Goal: Transaction & Acquisition: Book appointment/travel/reservation

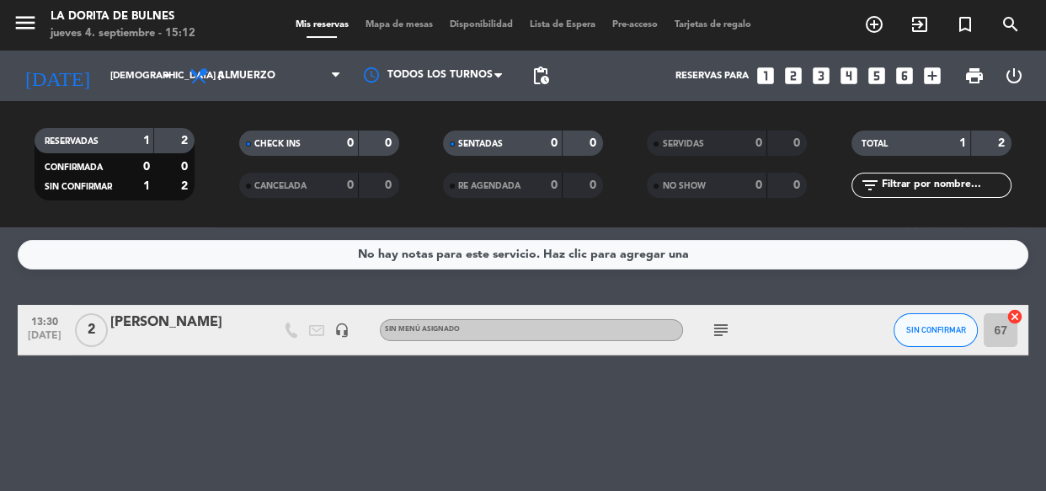
click at [220, 79] on span "Almuerzo" at bounding box center [246, 76] width 58 height 12
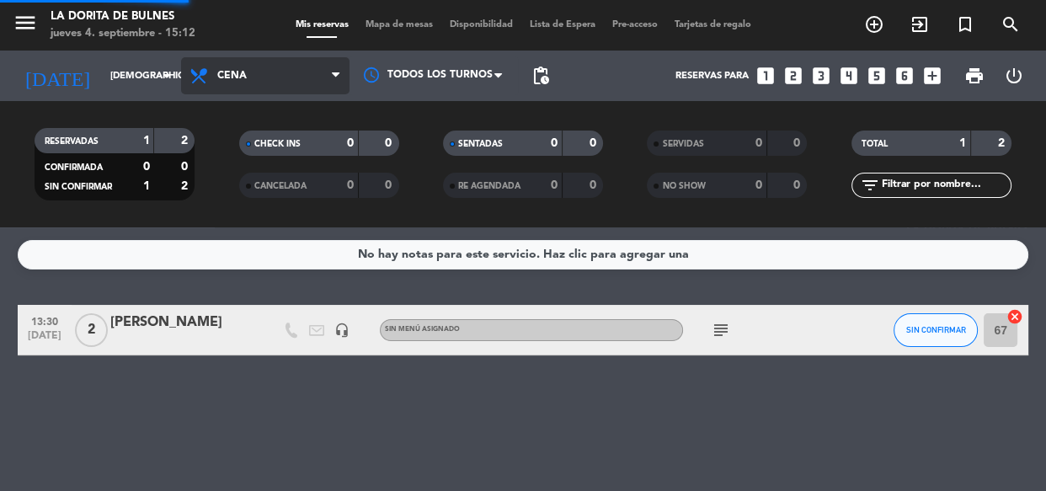
click at [265, 201] on div "menu La [PERSON_NAME] jueves 4. septiembre - 15:12 Mis reservas Mapa de mesas D…" at bounding box center [523, 113] width 1046 height 227
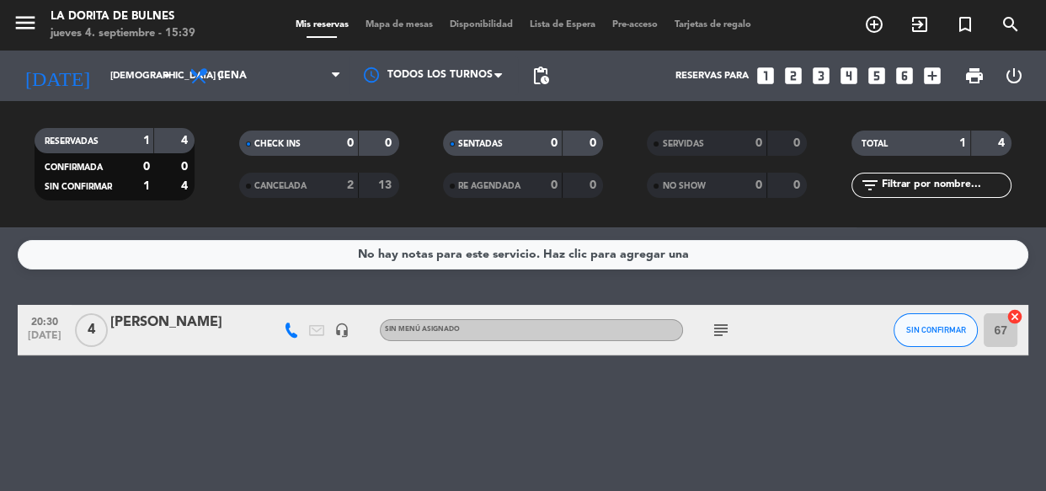
click at [902, 80] on icon "looks_6" at bounding box center [904, 76] width 22 height 22
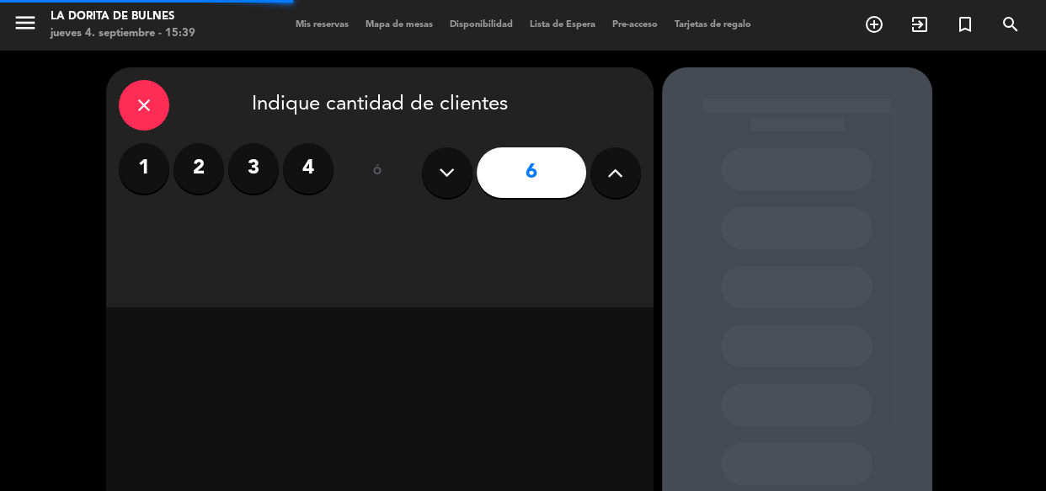
click at [618, 186] on button at bounding box center [615, 172] width 51 height 51
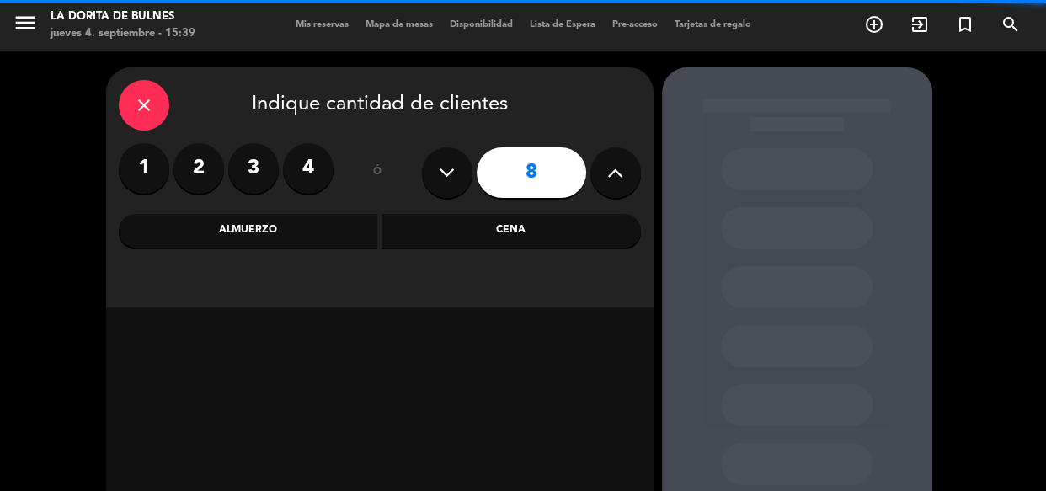
click at [618, 186] on button at bounding box center [615, 172] width 51 height 51
type input "9"
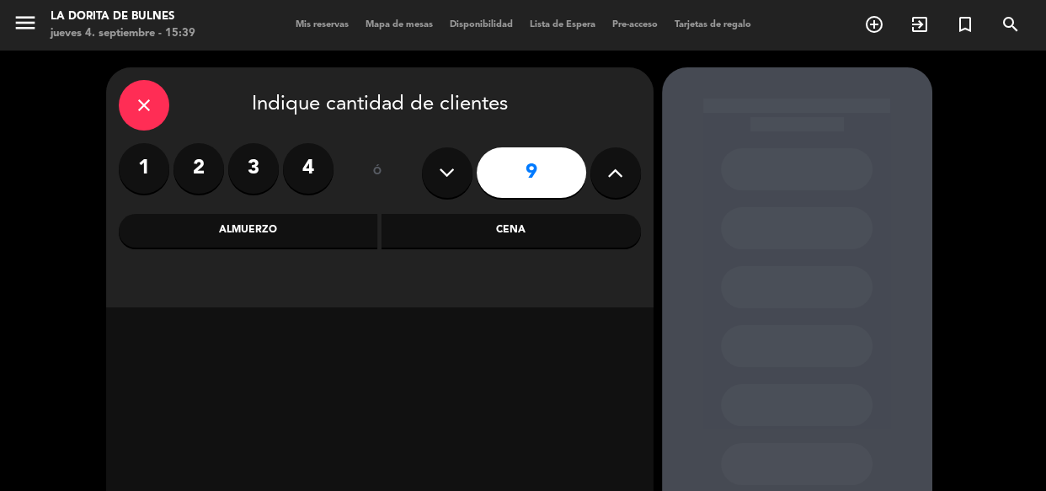
click at [507, 236] on div "Cena" at bounding box center [510, 231] width 259 height 34
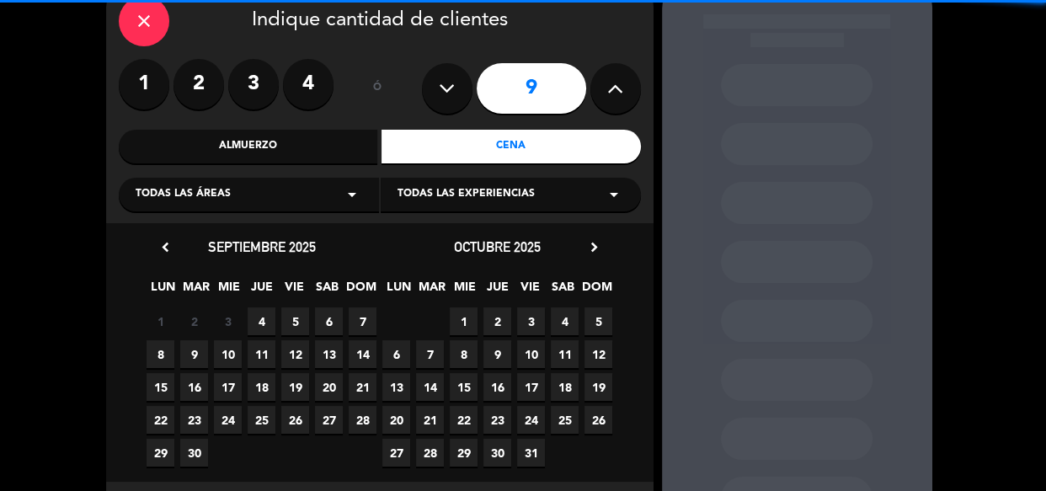
scroll to position [163, 0]
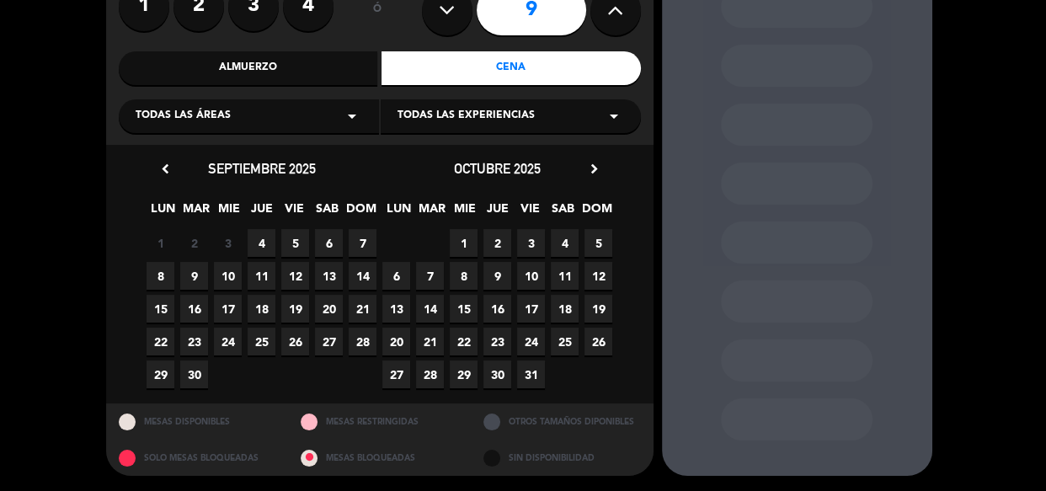
click at [293, 246] on span "5" at bounding box center [295, 243] width 28 height 28
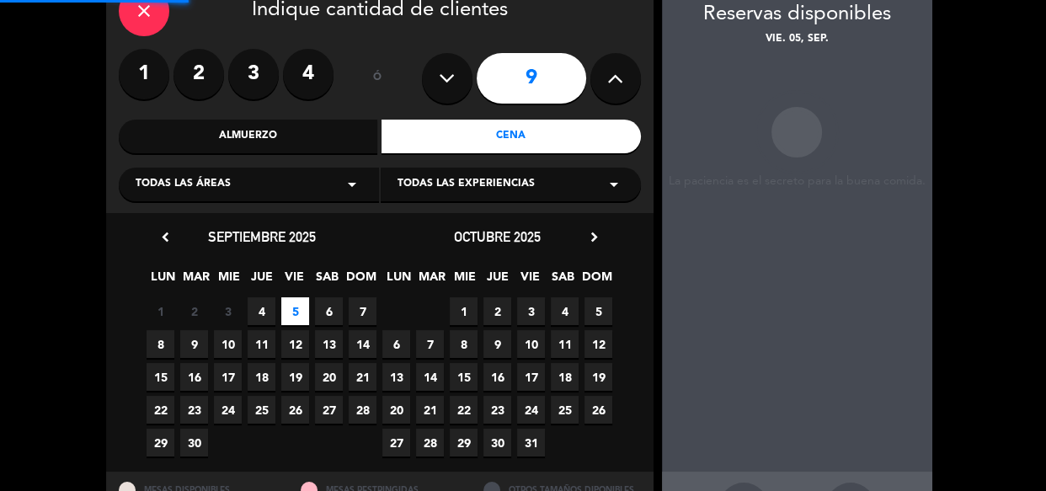
scroll to position [67, 0]
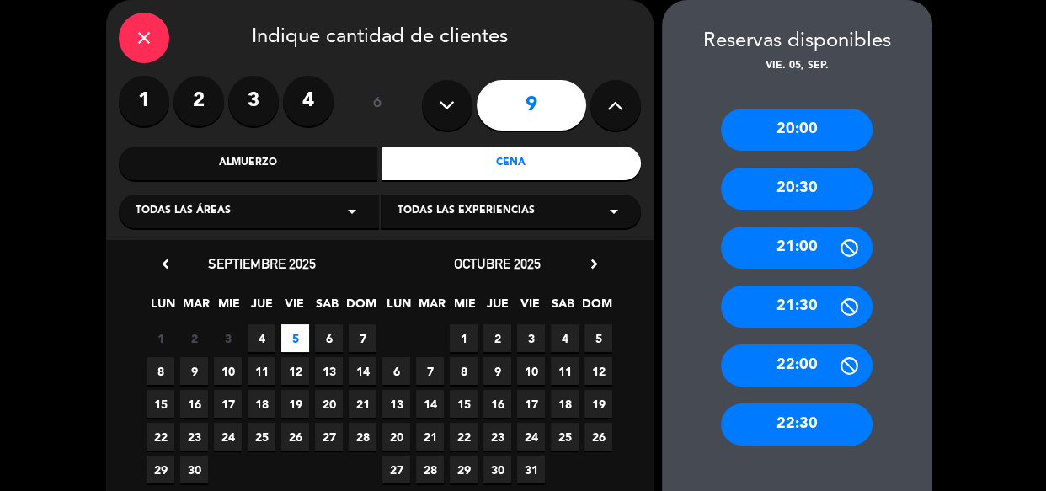
click at [792, 210] on div "20:00 20:30 21:00 21:30 22:00 22:30" at bounding box center [797, 287] width 270 height 424
click at [787, 193] on div "20:30" at bounding box center [797, 189] width 152 height 42
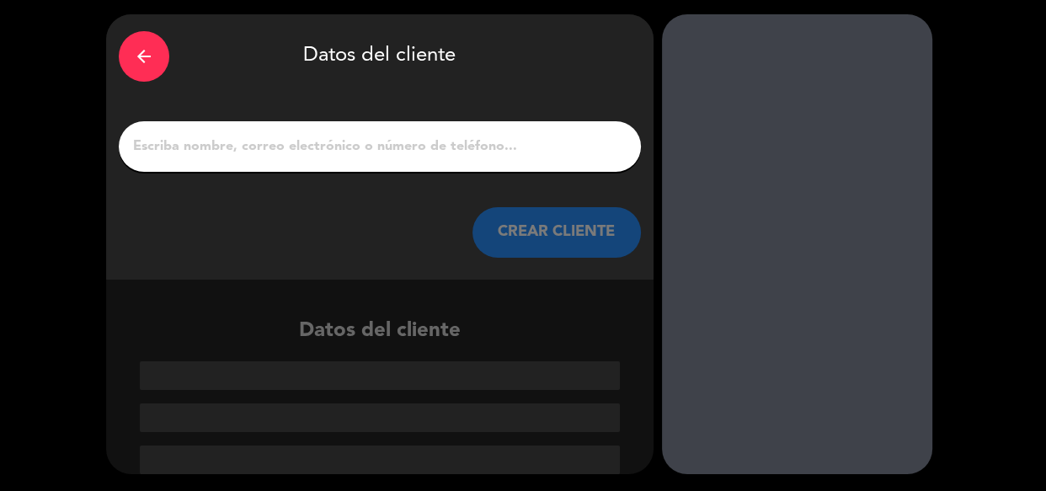
scroll to position [53, 0]
click at [397, 154] on input "1" at bounding box center [379, 147] width 497 height 24
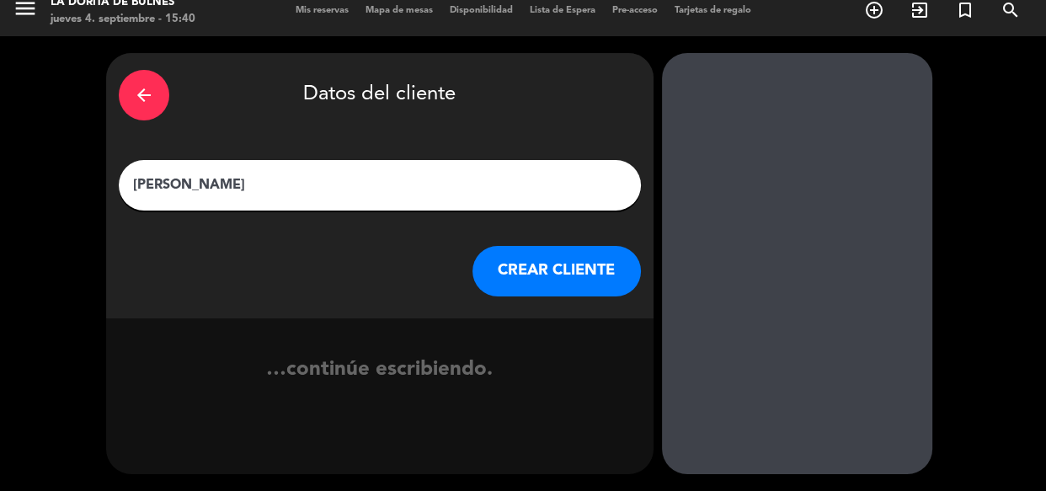
scroll to position [14, 0]
type input "[PERSON_NAME]"
click at [550, 264] on button "CREAR CLIENTE" at bounding box center [556, 271] width 168 height 51
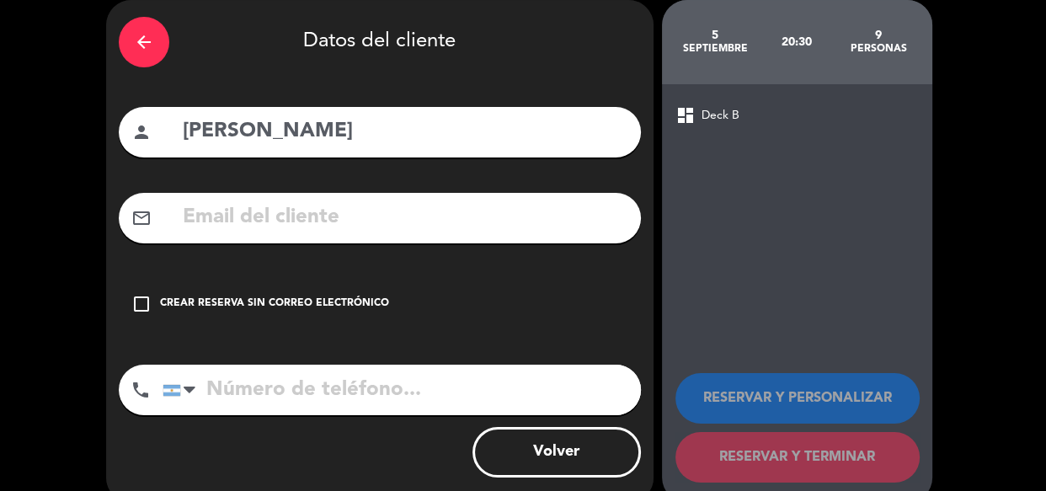
scroll to position [96, 0]
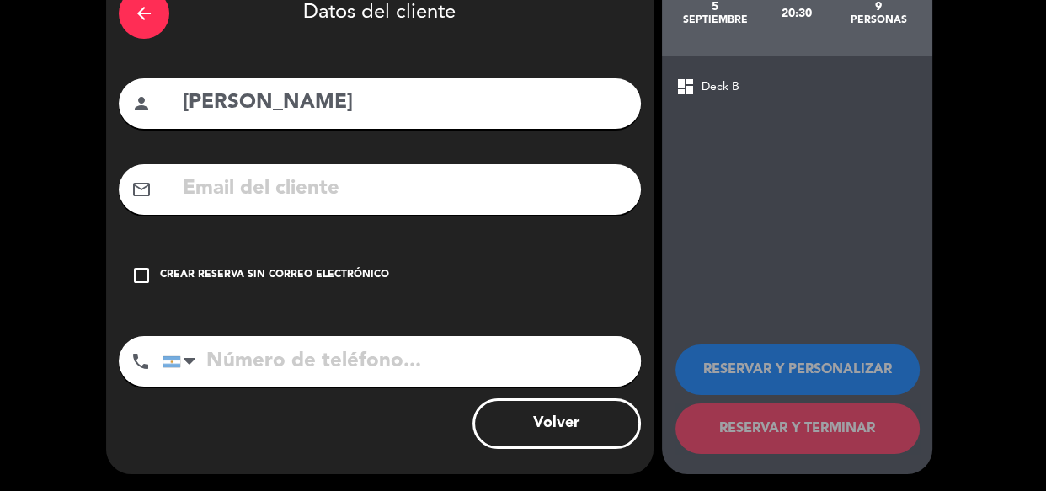
click at [275, 278] on div "Crear reserva sin correo electrónico" at bounding box center [274, 275] width 229 height 17
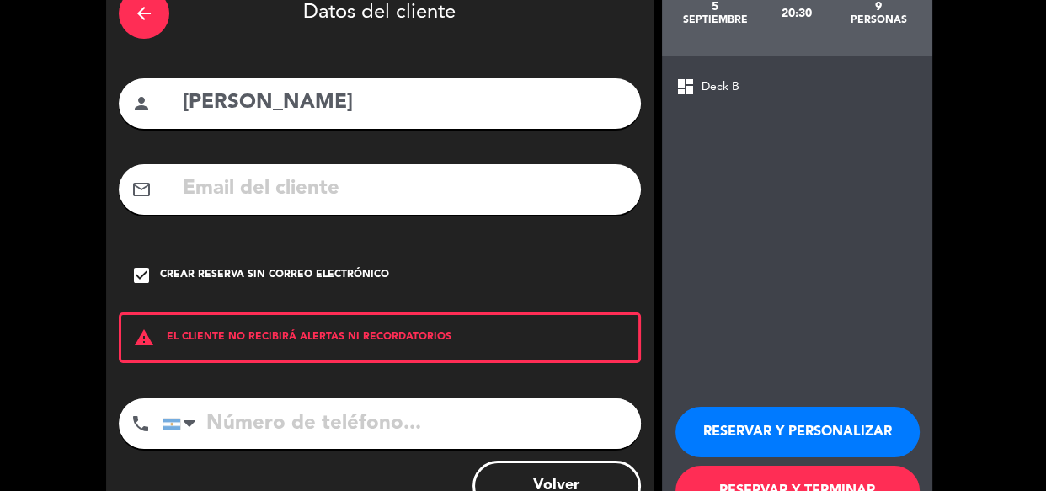
click at [332, 432] on input "tel" at bounding box center [402, 423] width 478 height 51
type input "1133244164"
click at [713, 435] on button "RESERVAR Y PERSONALIZAR" at bounding box center [797, 432] width 244 height 51
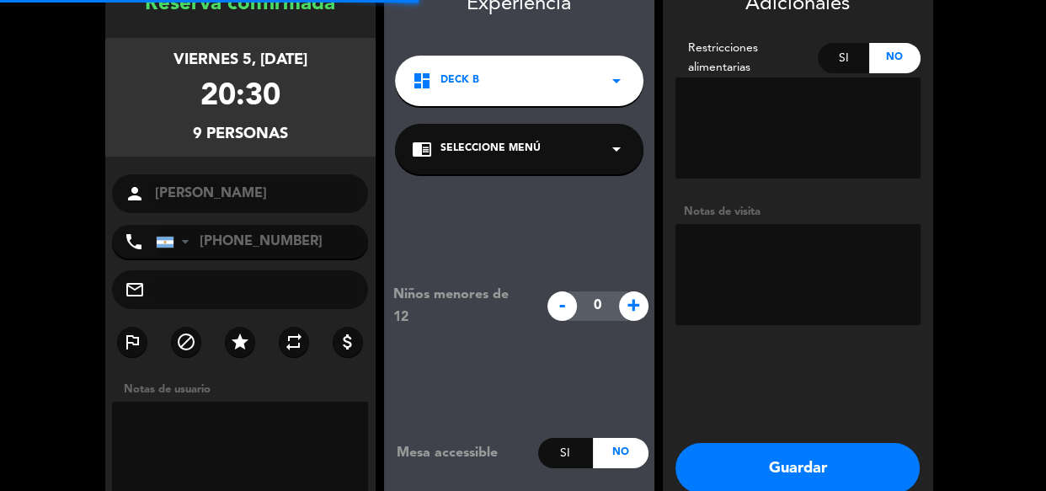
scroll to position [67, 0]
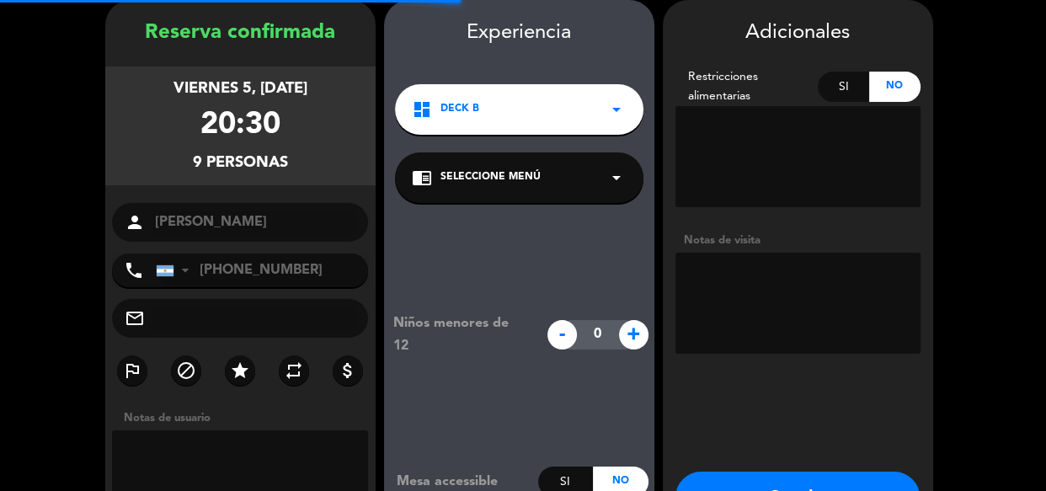
click at [770, 264] on textarea at bounding box center [797, 303] width 245 height 101
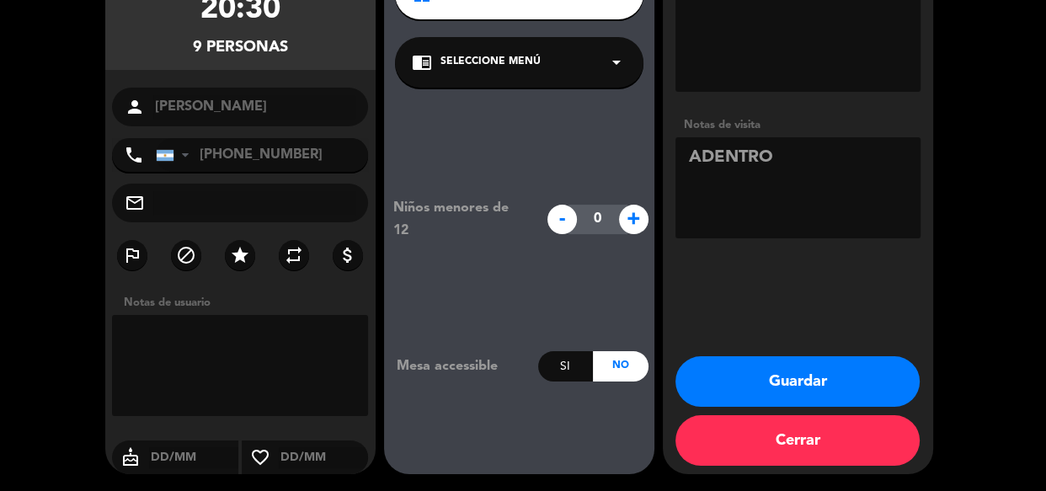
type textarea "ADENTRO"
click at [791, 380] on button "Guardar" at bounding box center [797, 381] width 244 height 51
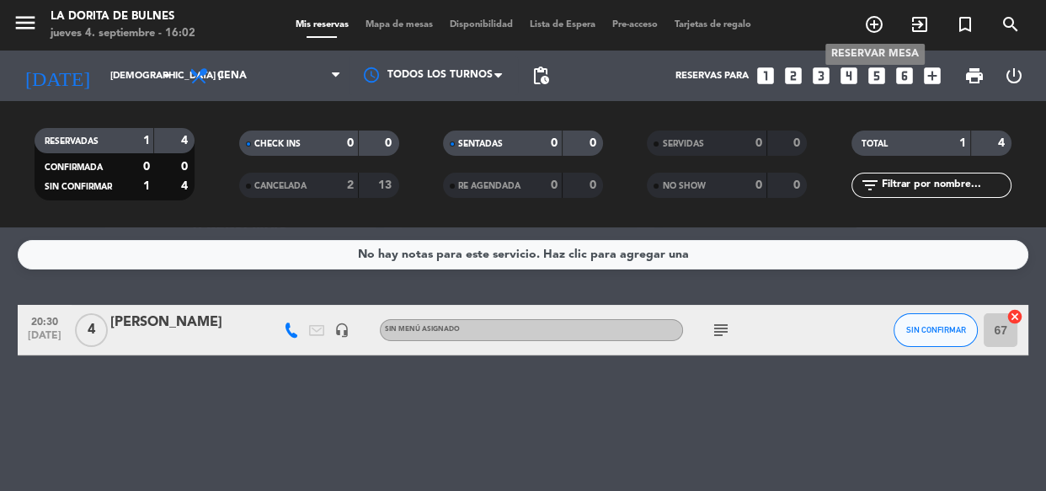
click at [876, 22] on icon "add_circle_outline" at bounding box center [874, 24] width 20 height 20
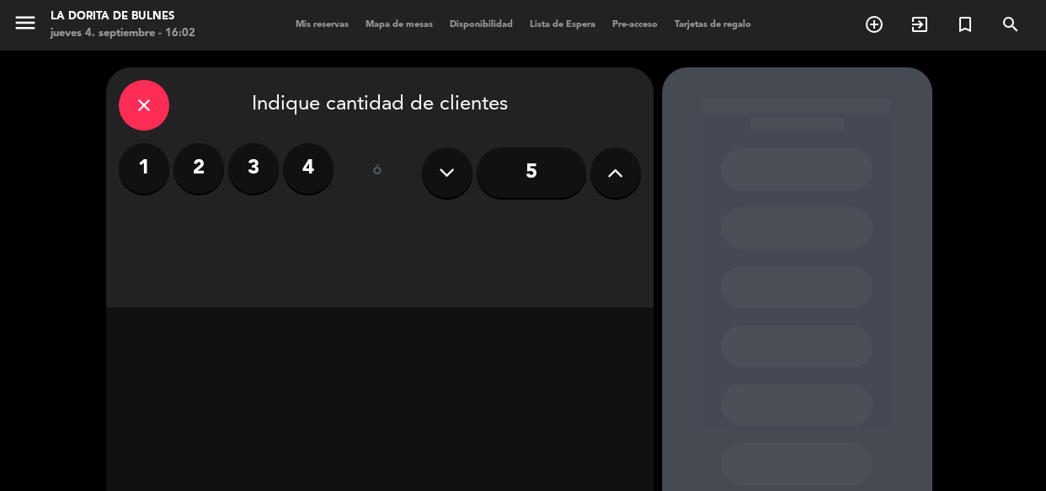
click at [625, 180] on button at bounding box center [615, 172] width 51 height 51
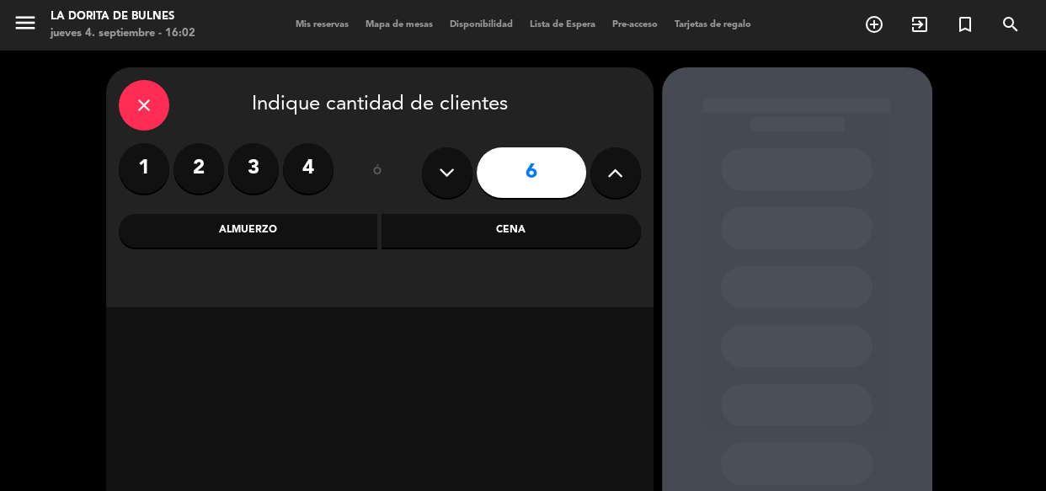
click at [625, 180] on button at bounding box center [615, 172] width 51 height 51
type input "9"
click at [514, 246] on div "Cena" at bounding box center [510, 231] width 259 height 34
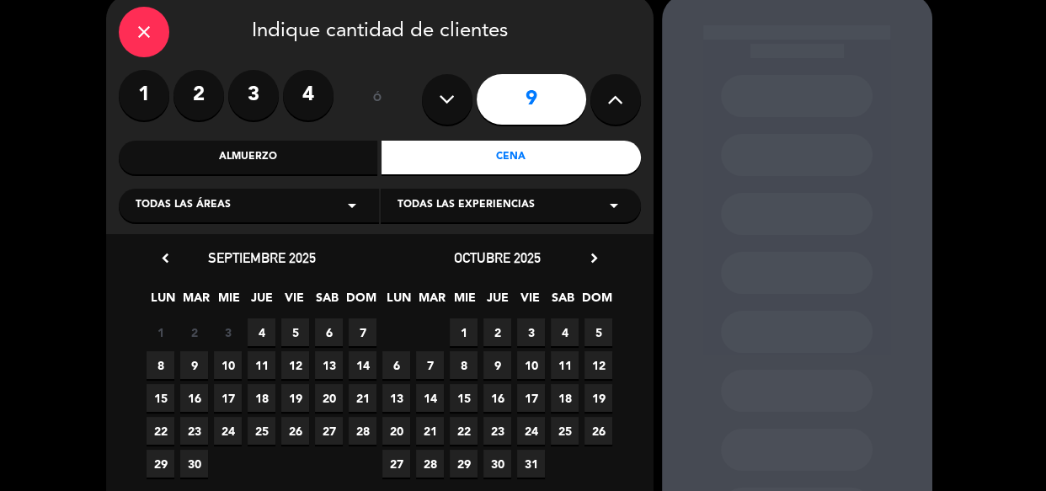
scroll to position [152, 0]
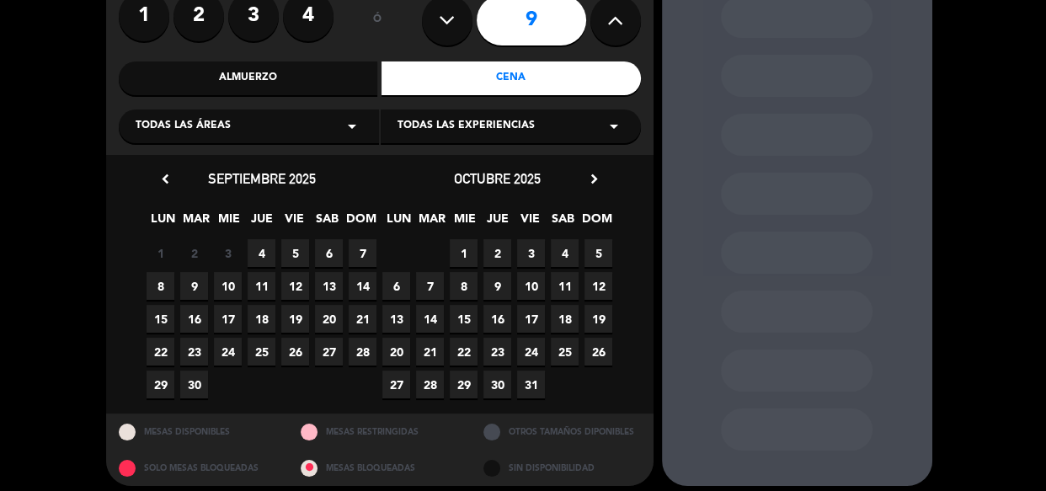
click at [286, 258] on span "5" at bounding box center [295, 253] width 28 height 28
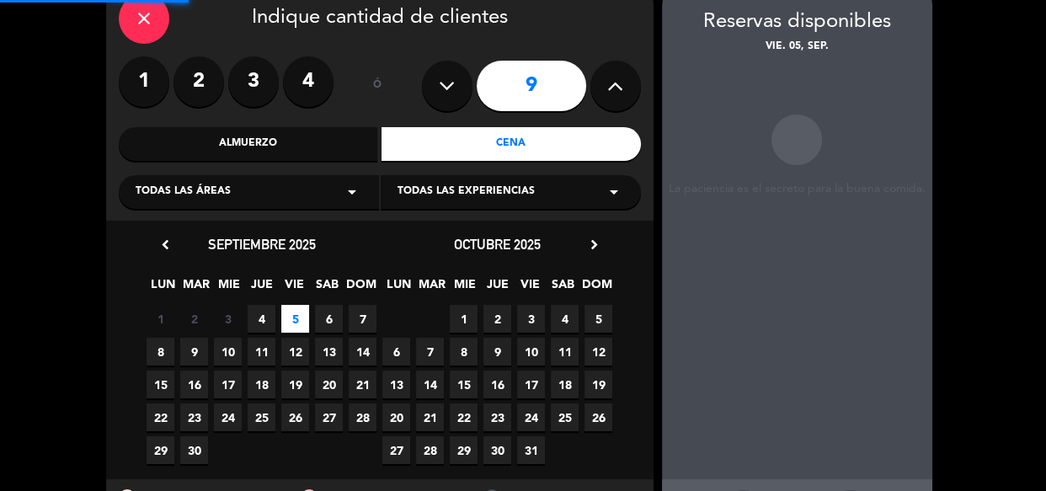
scroll to position [67, 0]
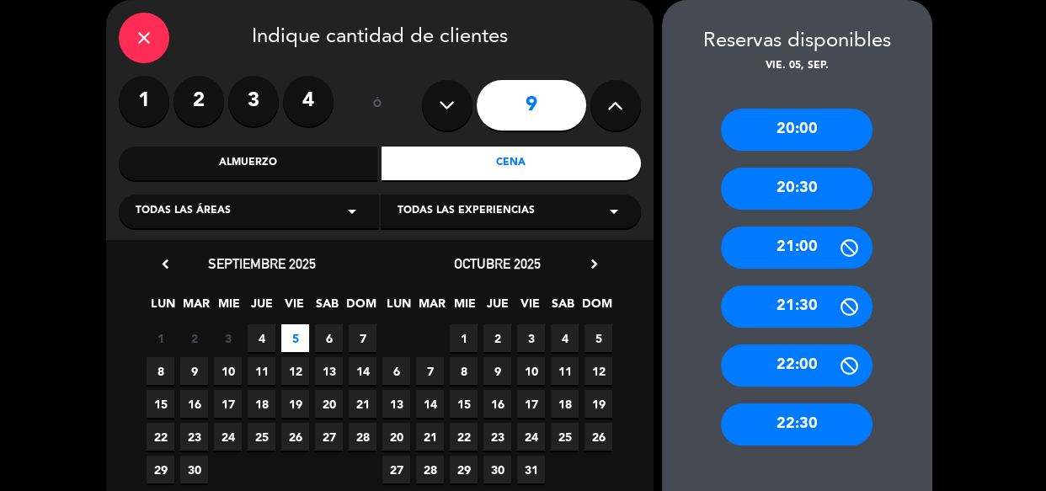
click at [811, 203] on div "20:30" at bounding box center [797, 189] width 152 height 42
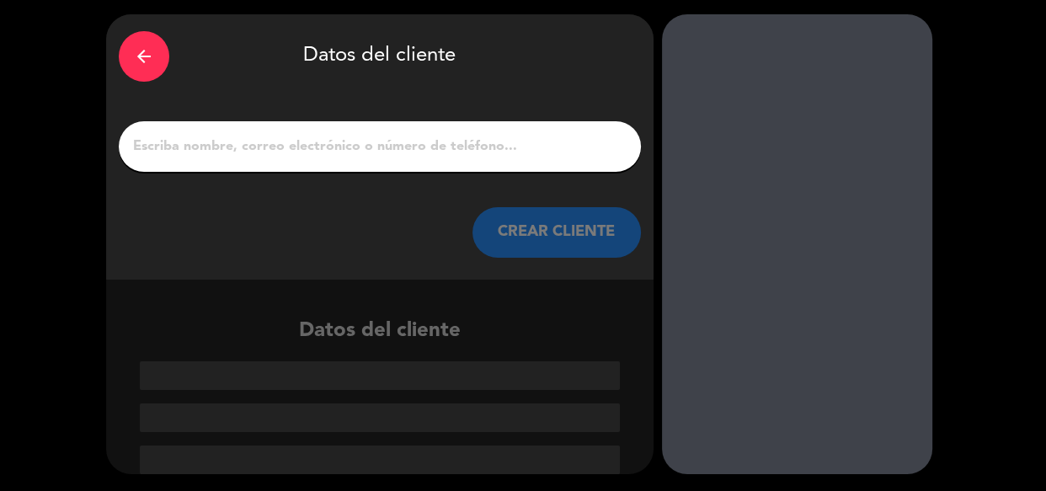
click at [467, 147] on input "1" at bounding box center [379, 147] width 497 height 24
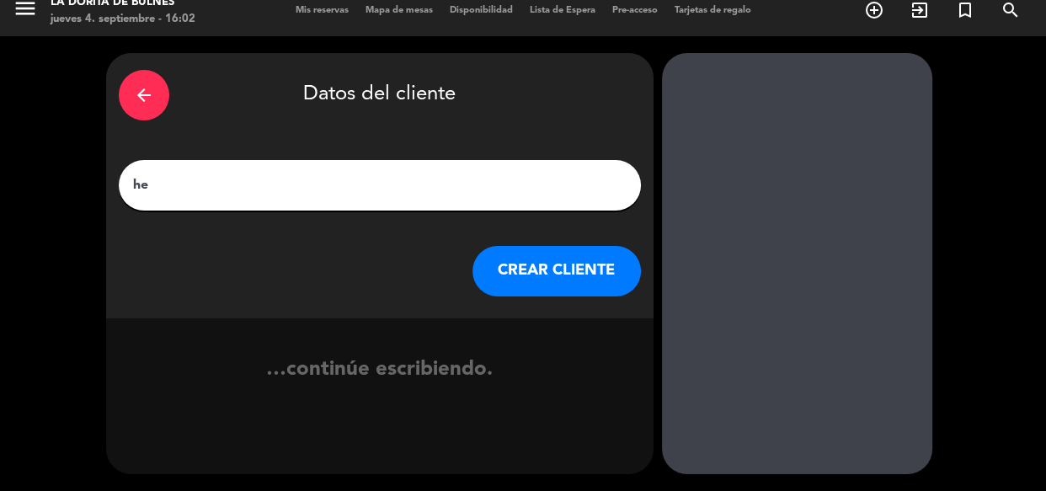
type input "h"
type input "[PERSON_NAME]"
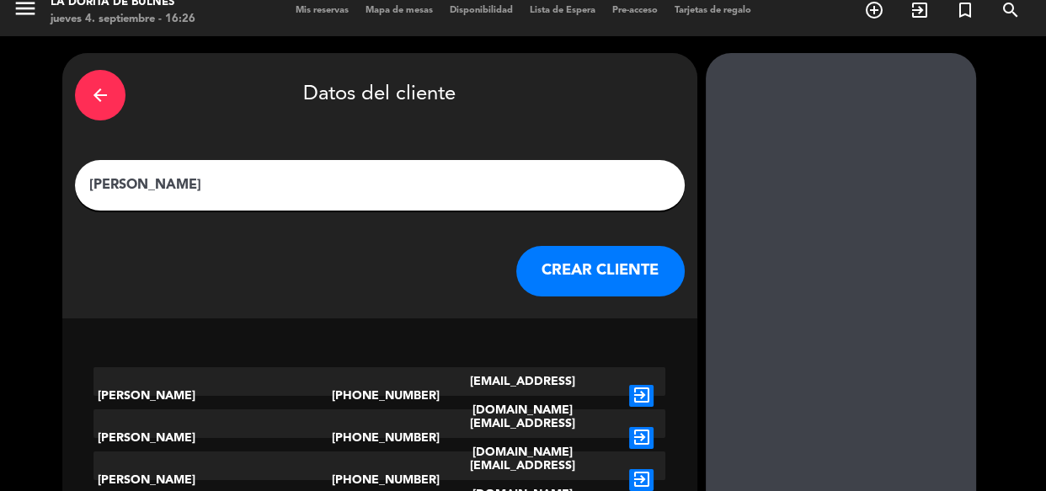
scroll to position [53, 0]
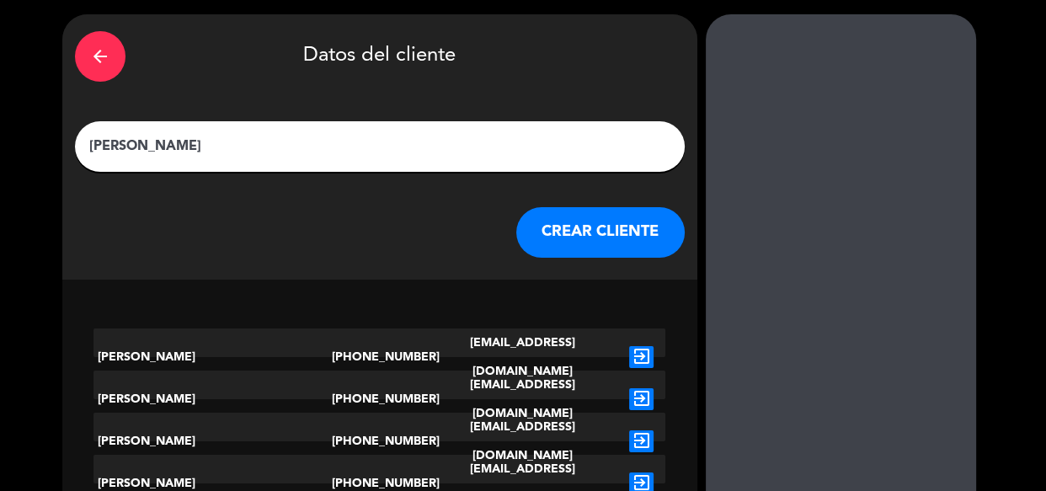
click at [541, 234] on button "CREAR CLIENTE" at bounding box center [600, 232] width 168 height 51
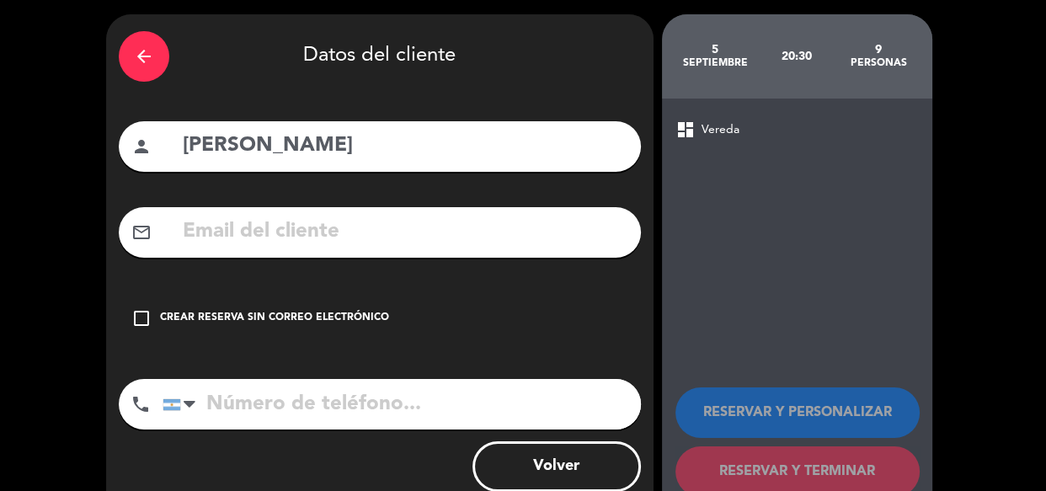
click at [306, 312] on div "Crear reserva sin correo electrónico" at bounding box center [274, 318] width 229 height 17
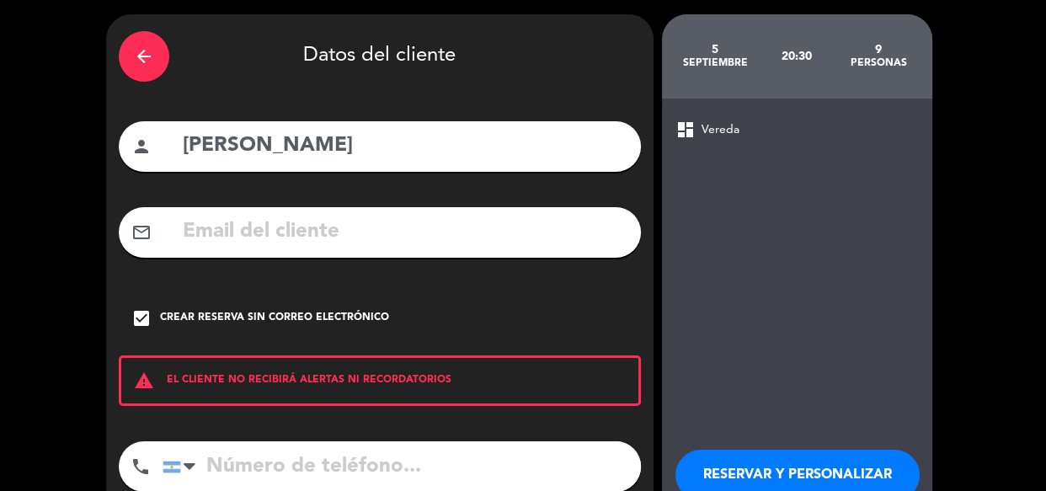
scroll to position [130, 0]
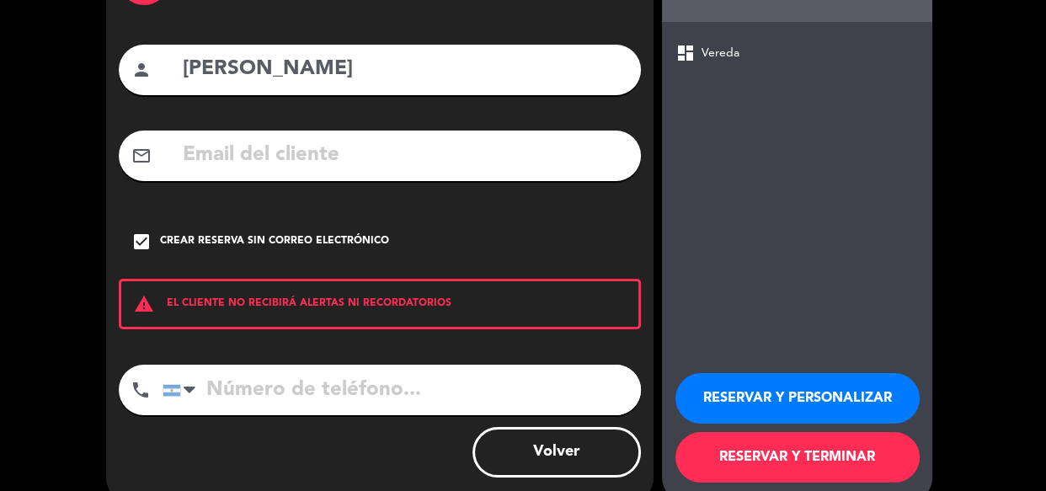
click at [745, 395] on button "RESERVAR Y PERSONALIZAR" at bounding box center [797, 398] width 244 height 51
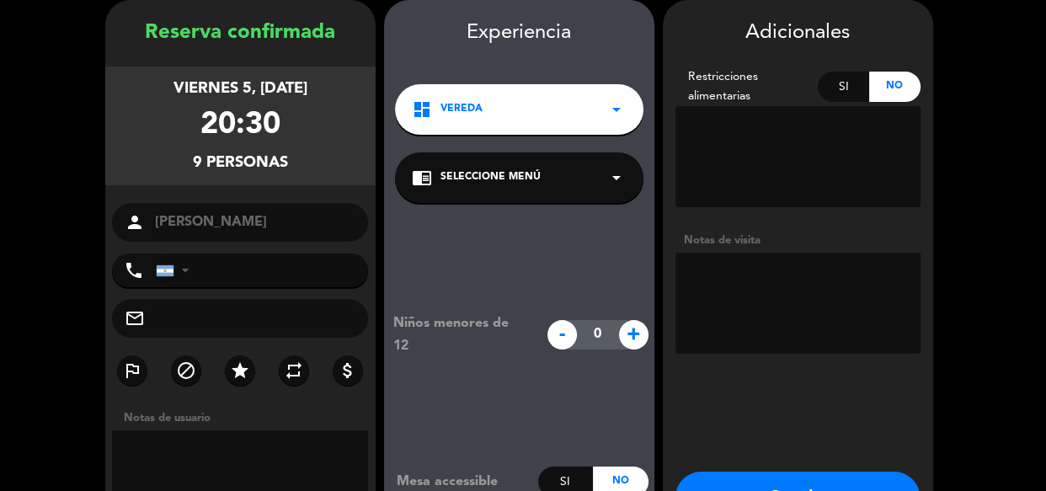
scroll to position [183, 0]
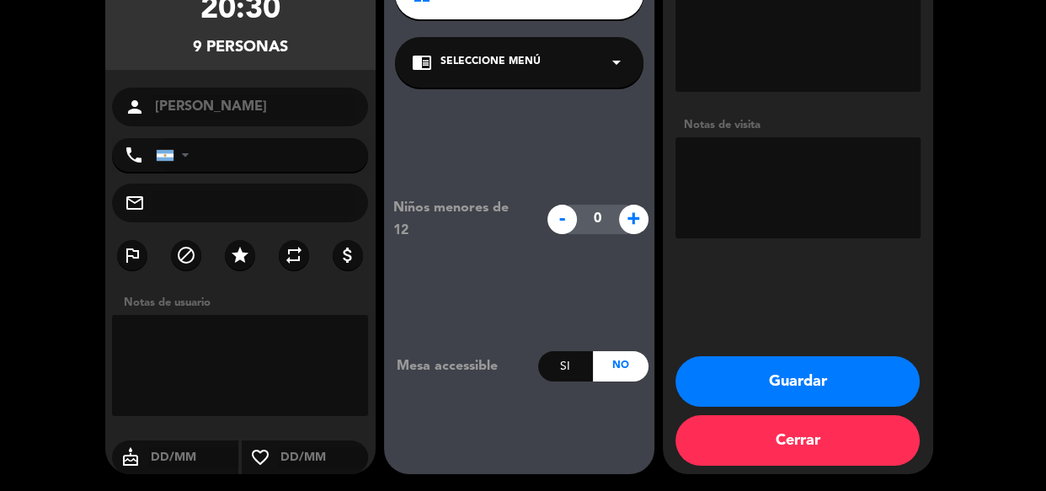
click at [769, 382] on button "Guardar" at bounding box center [797, 381] width 244 height 51
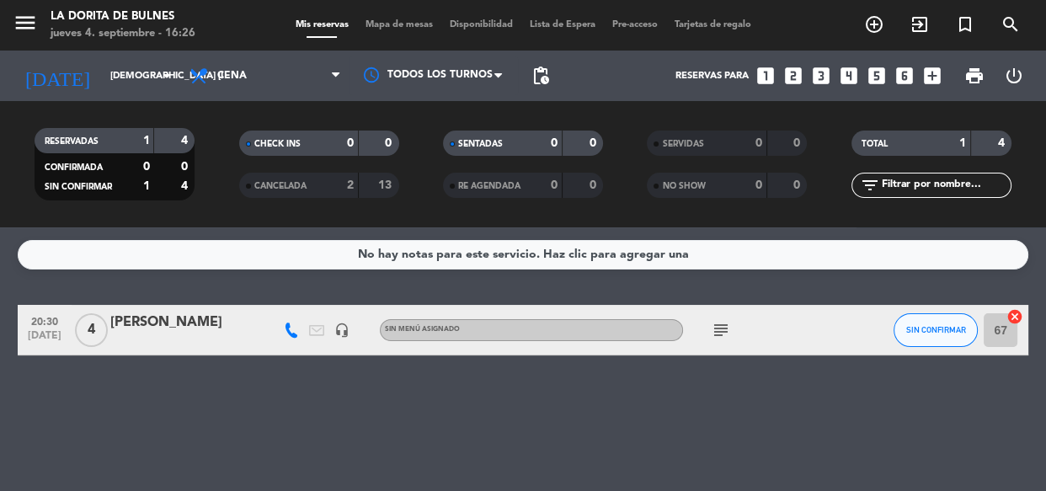
click at [841, 77] on icon "looks_4" at bounding box center [849, 76] width 22 height 22
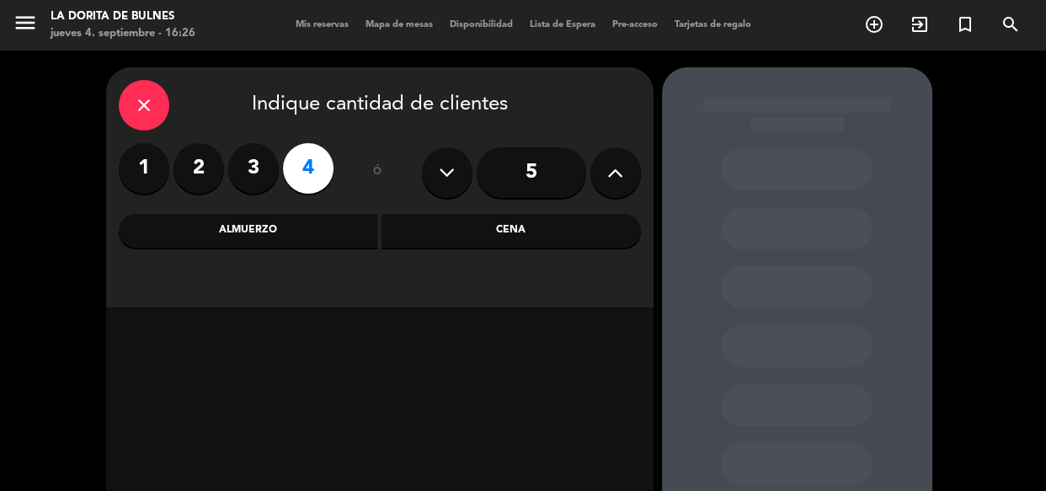
click at [454, 229] on div "Cena" at bounding box center [510, 231] width 259 height 34
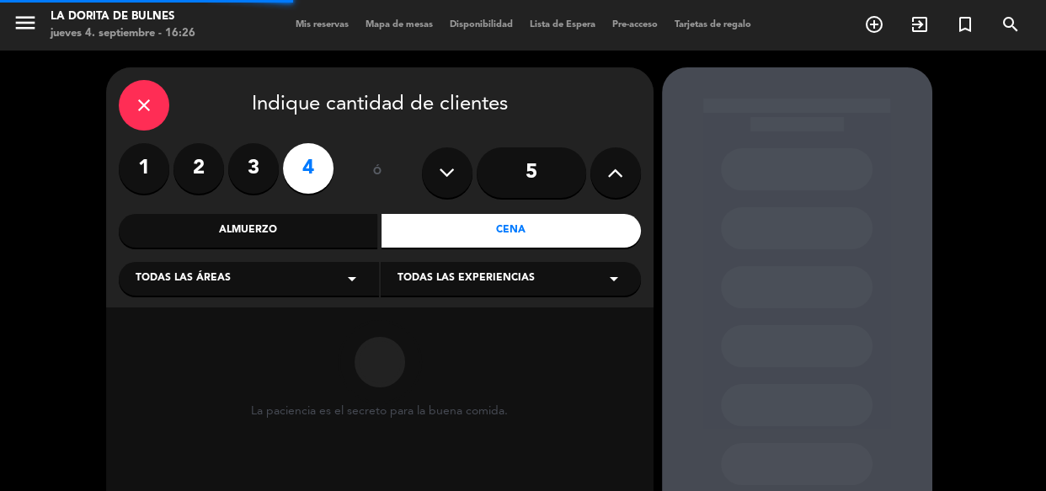
scroll to position [163, 0]
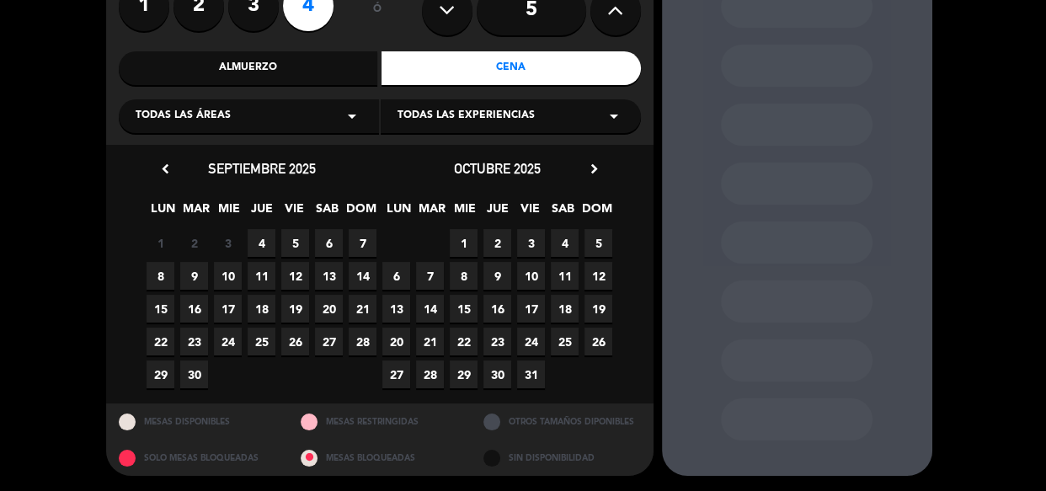
click at [268, 244] on span "4" at bounding box center [262, 243] width 28 height 28
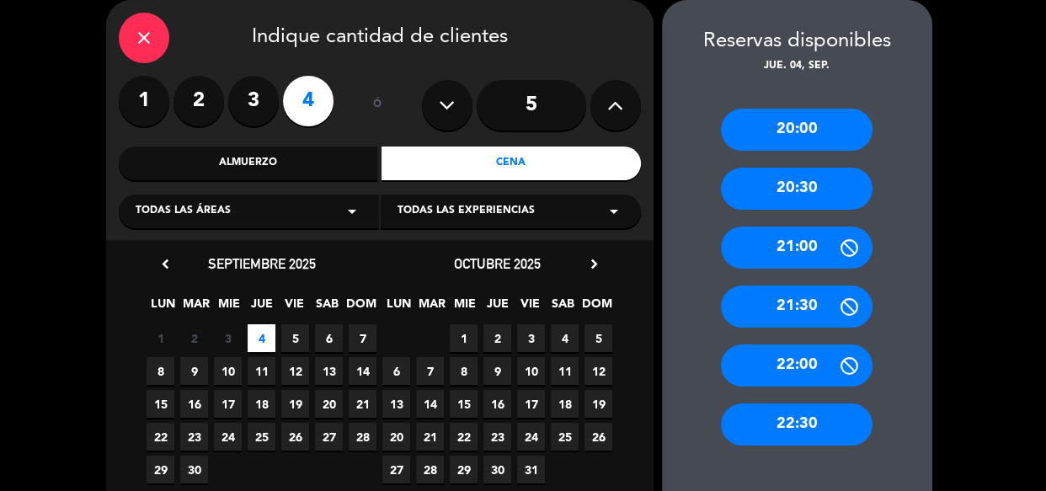
drag, startPoint x: 806, startPoint y: 185, endPoint x: 555, endPoint y: 216, distance: 252.8
click at [806, 187] on div "20:30" at bounding box center [797, 189] width 152 height 42
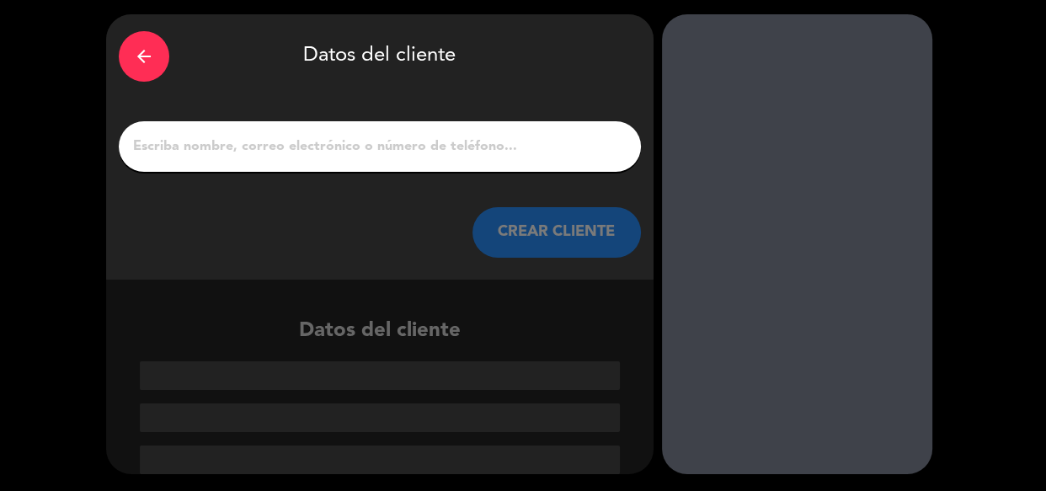
click at [469, 147] on input "1" at bounding box center [379, 147] width 497 height 24
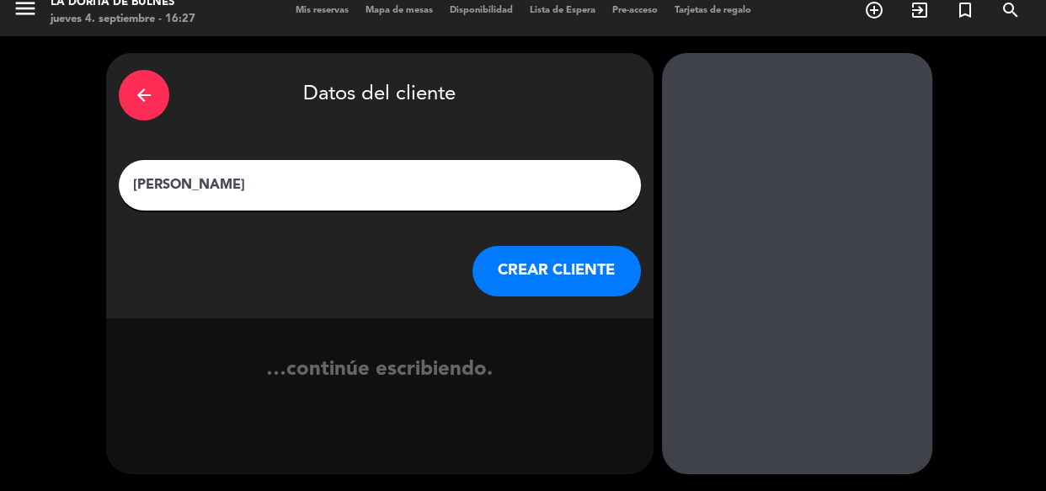
type input "[PERSON_NAME]"
click at [526, 260] on button "CREAR CLIENTE" at bounding box center [556, 271] width 168 height 51
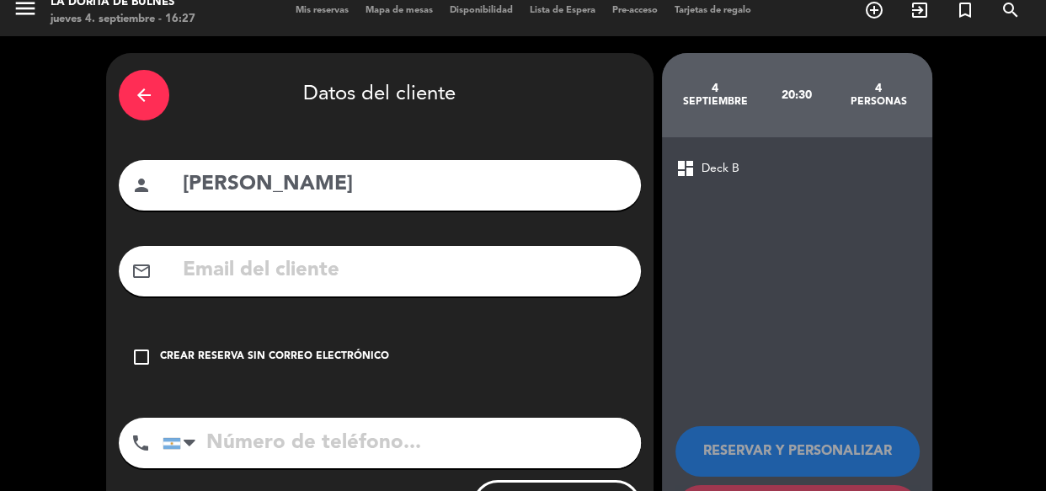
click at [291, 352] on div "Crear reserva sin correo electrónico" at bounding box center [274, 357] width 229 height 17
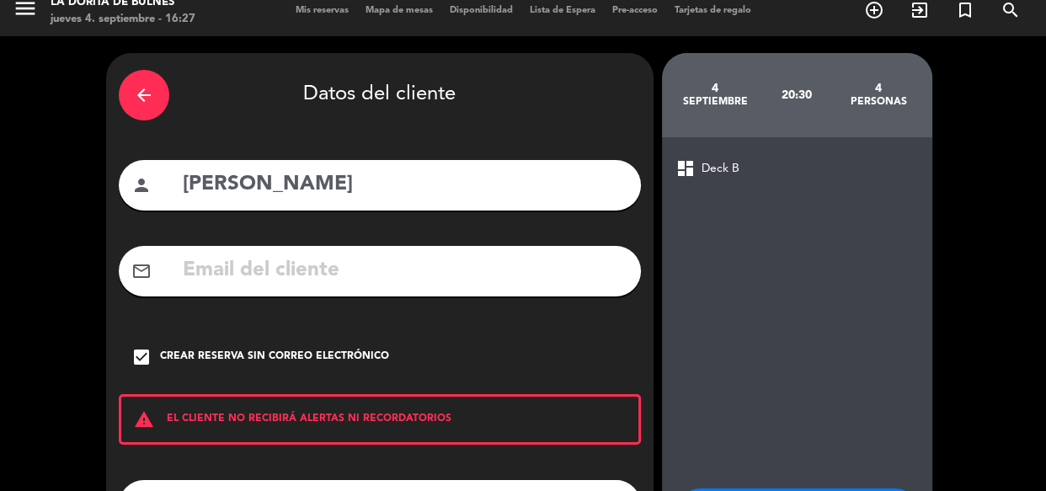
scroll to position [158, 0]
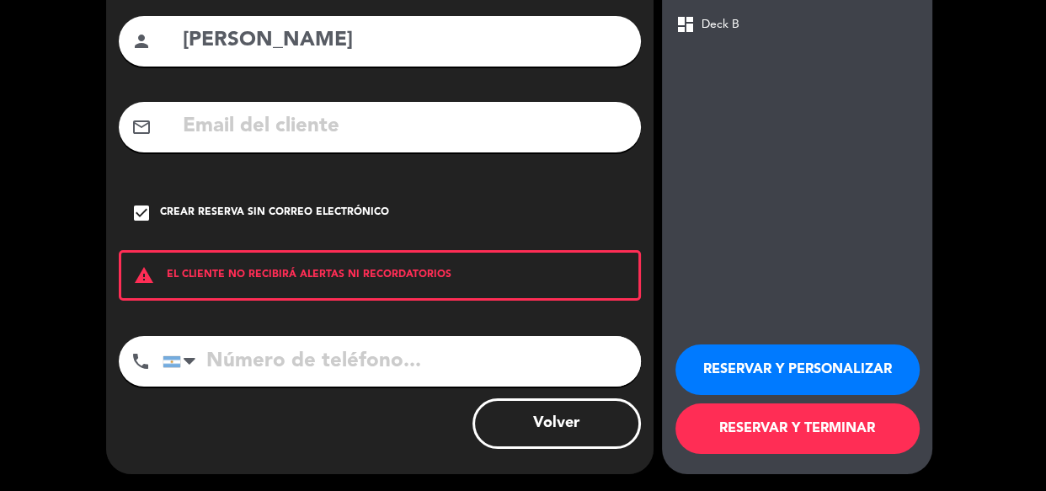
click at [765, 372] on button "RESERVAR Y PERSONALIZAR" at bounding box center [797, 369] width 244 height 51
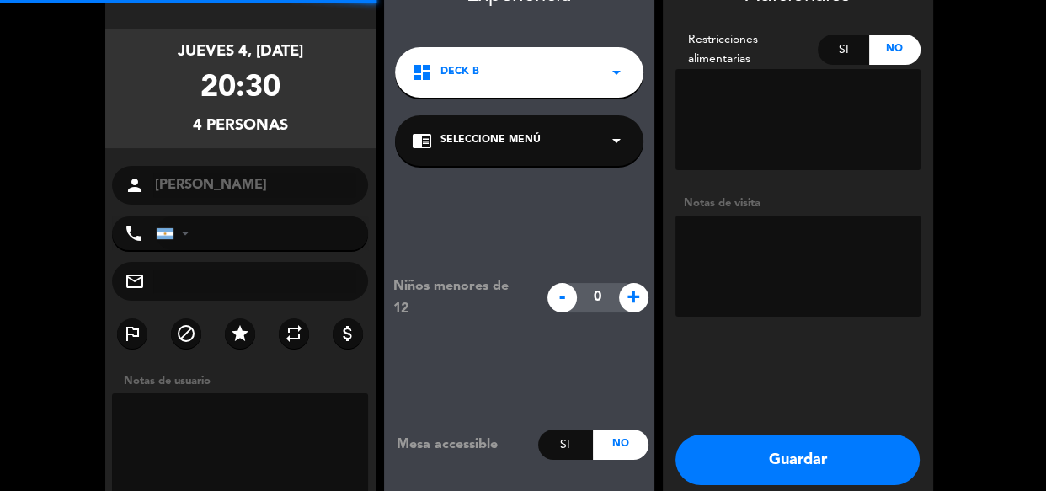
scroll to position [67, 0]
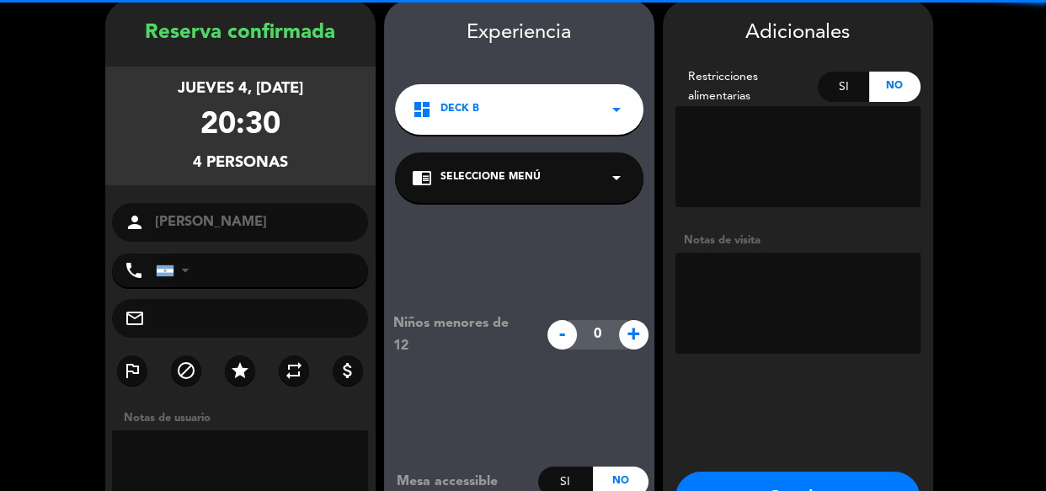
click at [758, 275] on textarea at bounding box center [797, 303] width 245 height 101
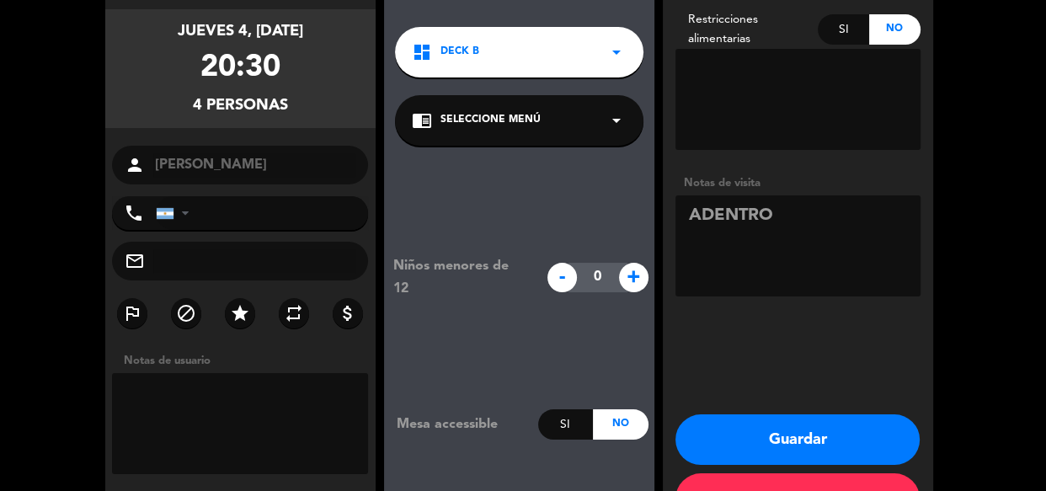
scroll to position [183, 0]
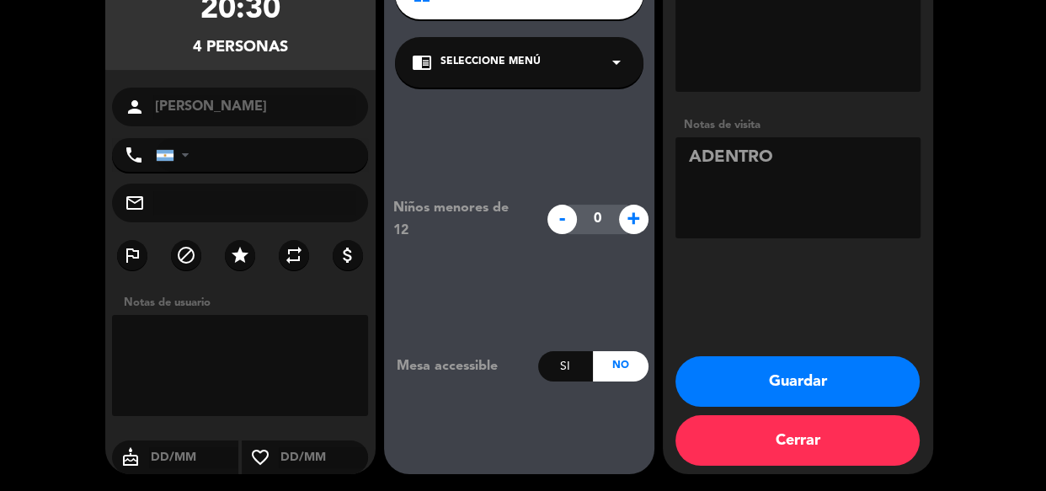
type textarea "ADENTRO"
click at [790, 387] on button "Guardar" at bounding box center [797, 381] width 244 height 51
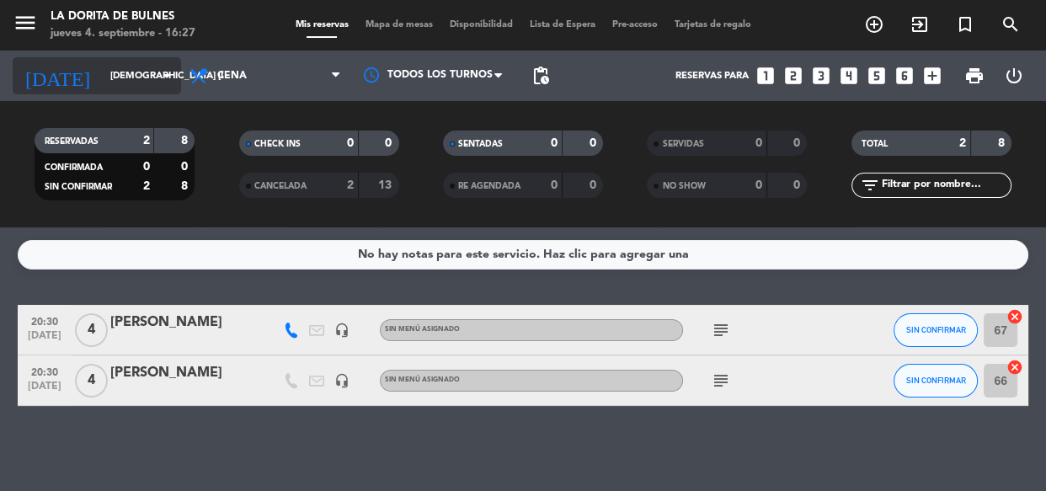
click at [119, 81] on input "[DEMOGRAPHIC_DATA] [DATE]" at bounding box center [167, 76] width 130 height 28
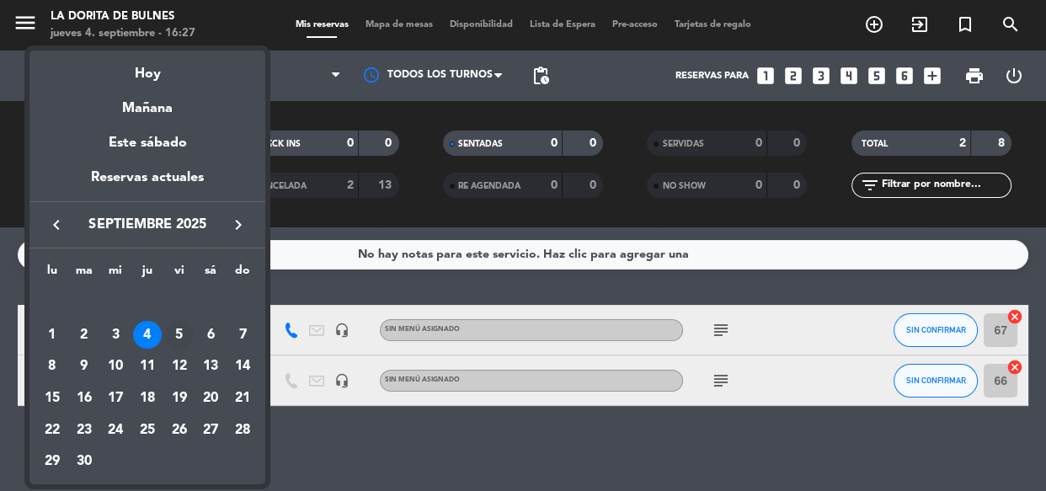
click at [184, 330] on div "5" at bounding box center [179, 335] width 29 height 29
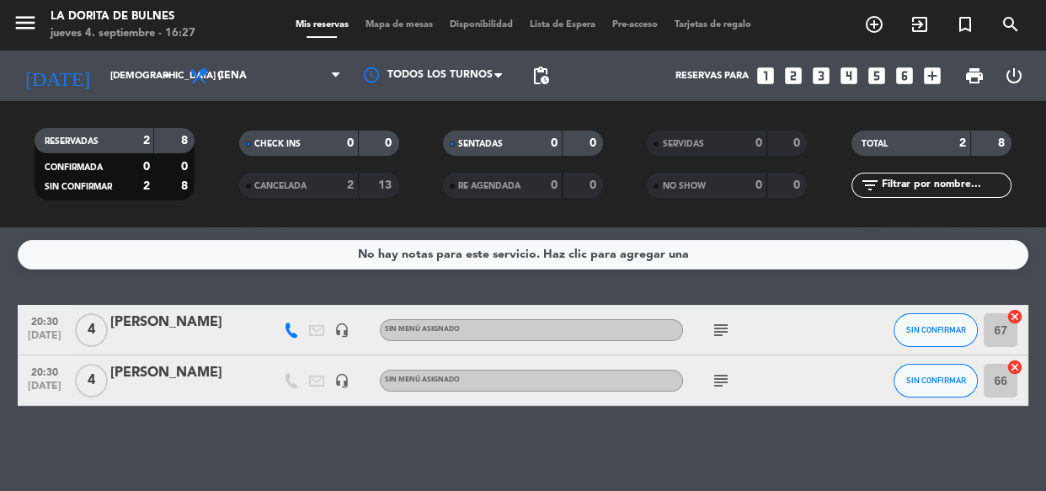
type input "vie. [DATE]"
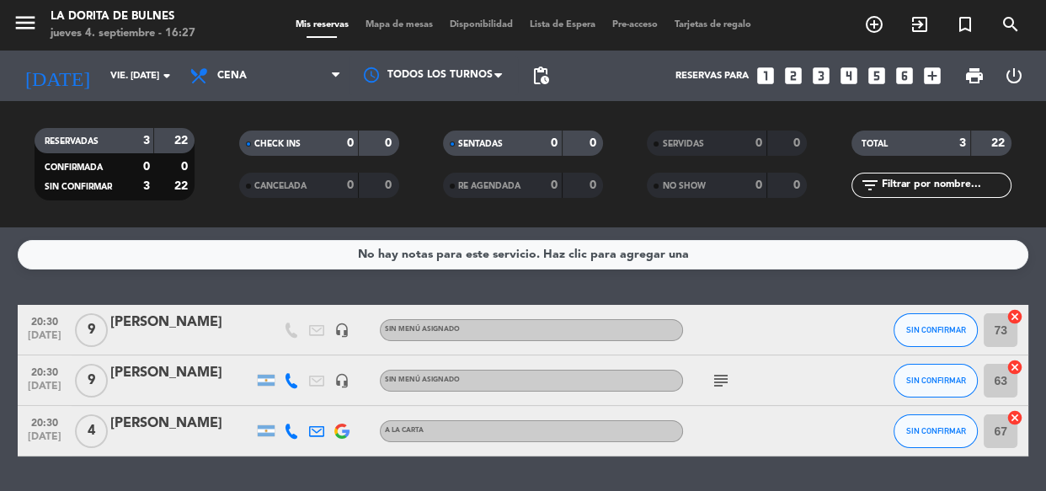
click at [707, 331] on div at bounding box center [759, 330] width 152 height 50
click at [233, 325] on div "[PERSON_NAME]" at bounding box center [181, 323] width 143 height 22
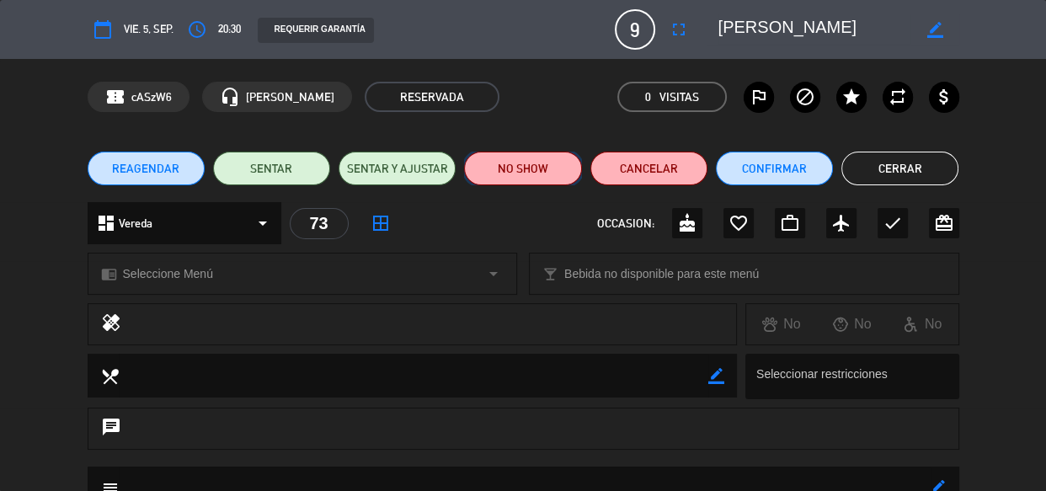
click at [531, 182] on button "NO SHOW" at bounding box center [522, 169] width 117 height 34
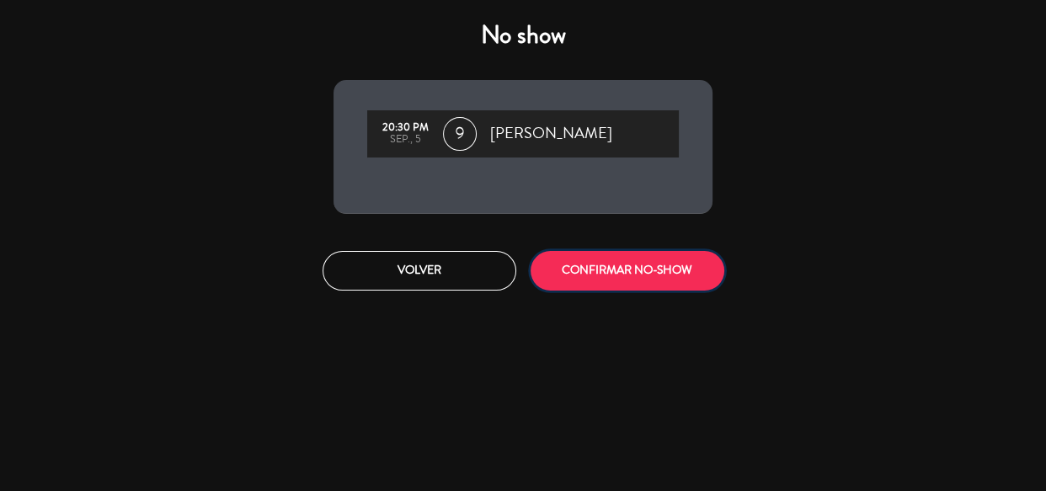
click at [594, 286] on button "CONFIRMAR NO-SHOW" at bounding box center [628, 271] width 194 height 40
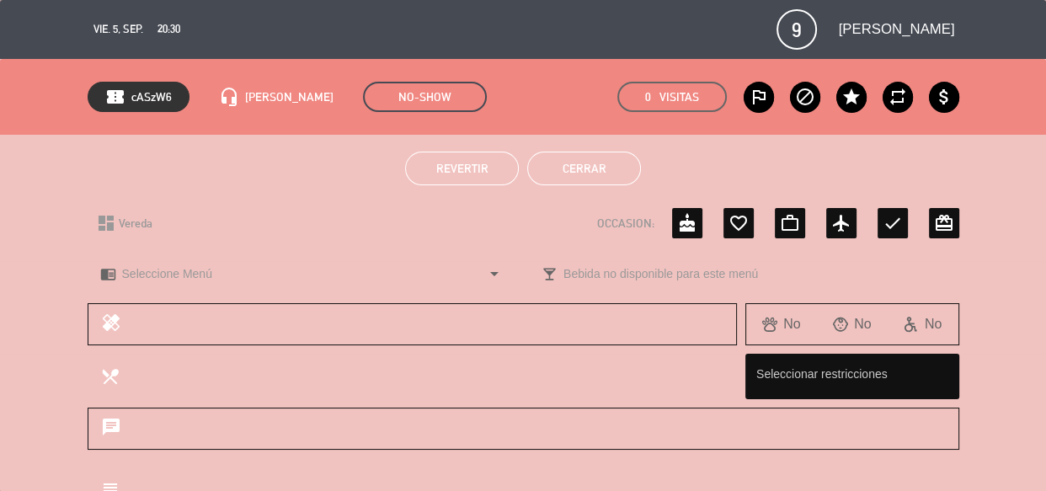
click at [590, 159] on button "Cerrar" at bounding box center [584, 169] width 114 height 34
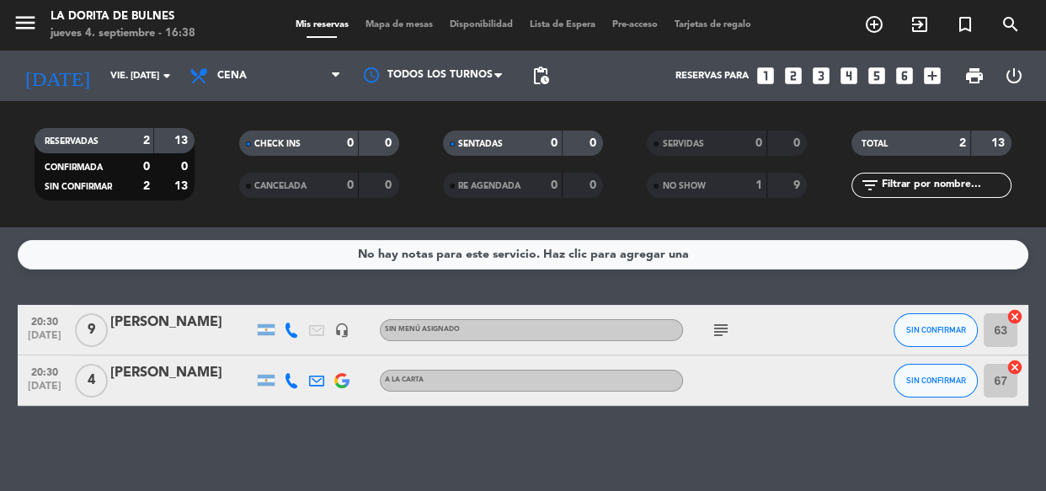
click at [901, 77] on icon "looks_6" at bounding box center [904, 76] width 22 height 22
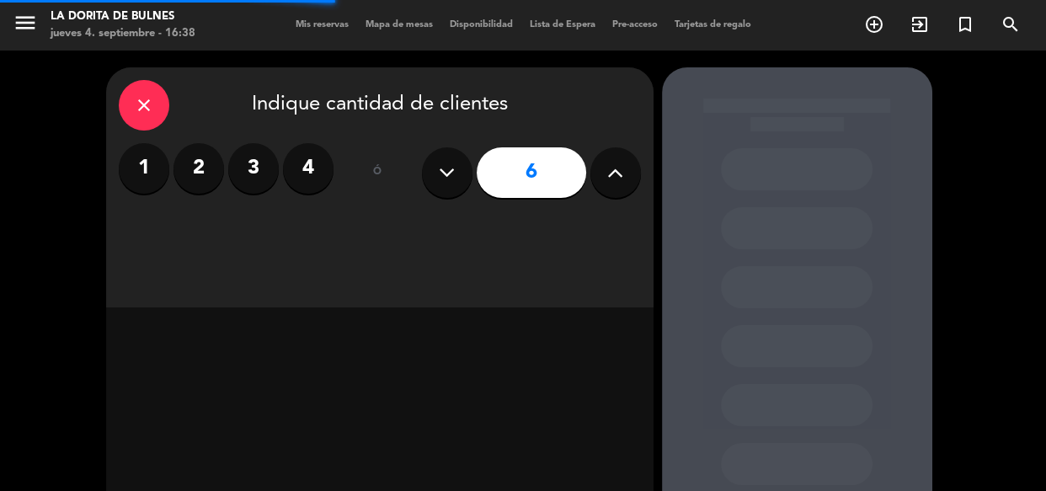
click at [623, 182] on button at bounding box center [615, 172] width 51 height 51
type input "7"
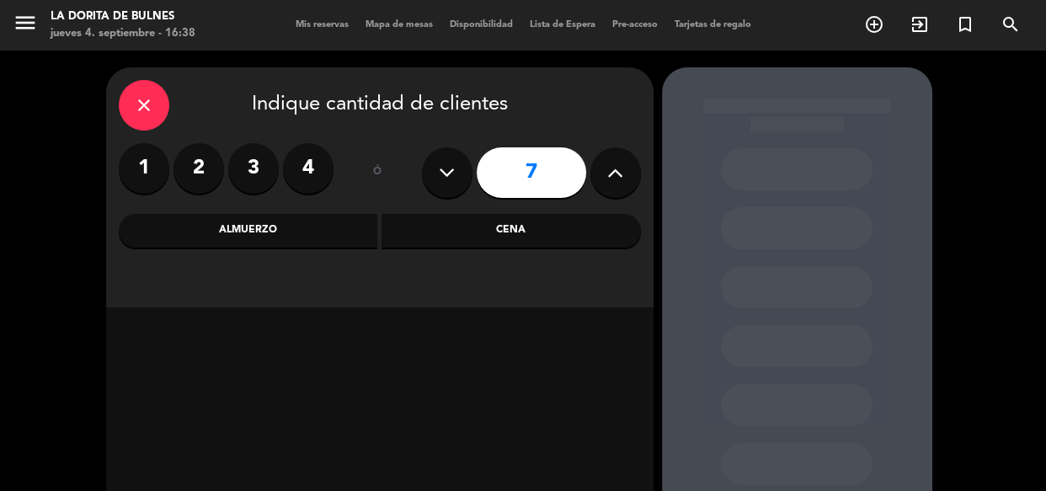
click at [432, 234] on div "Cena" at bounding box center [510, 231] width 259 height 34
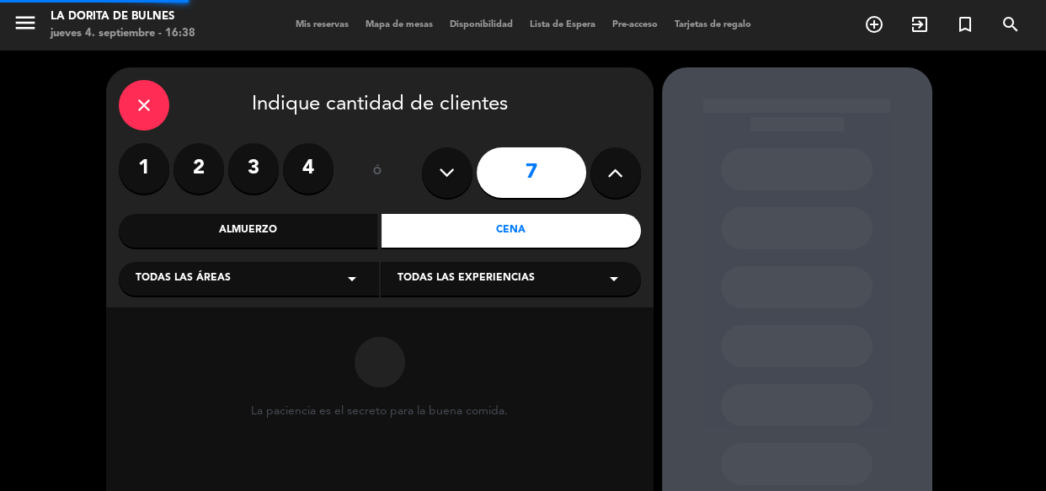
scroll to position [163, 0]
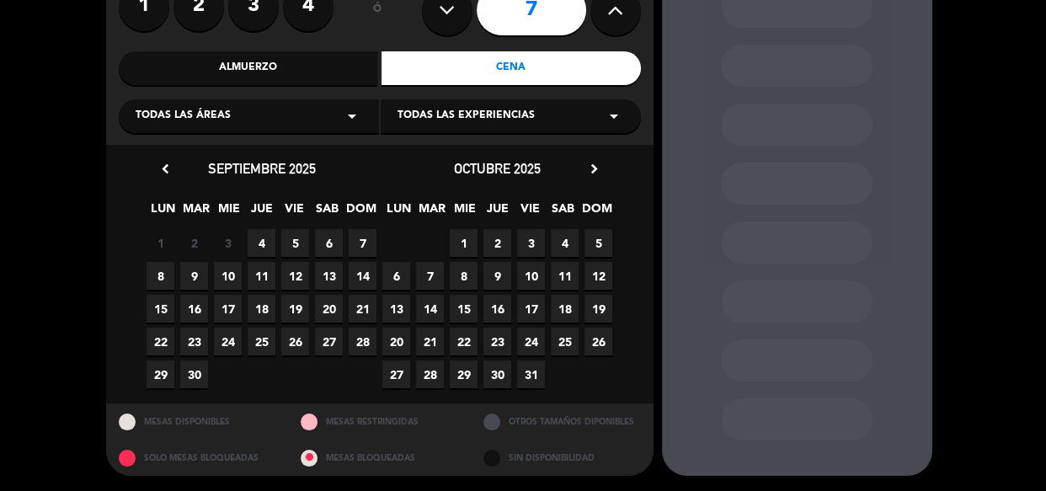
click at [257, 241] on span "4" at bounding box center [262, 243] width 28 height 28
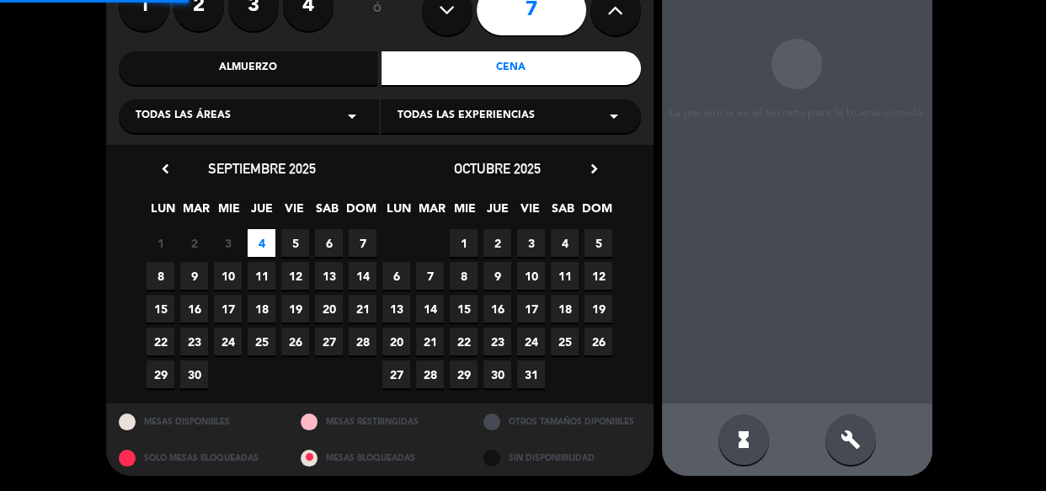
scroll to position [67, 0]
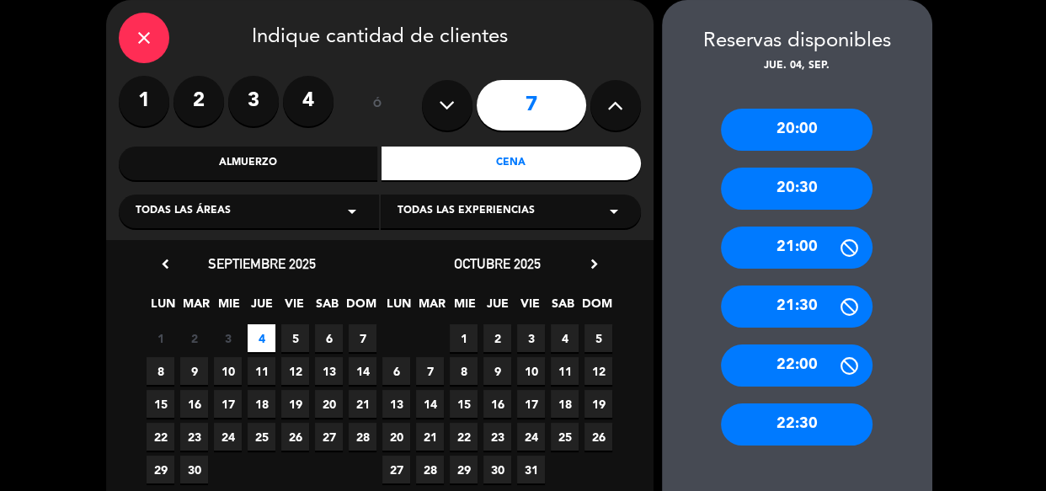
click at [787, 180] on div "20:30" at bounding box center [797, 189] width 152 height 42
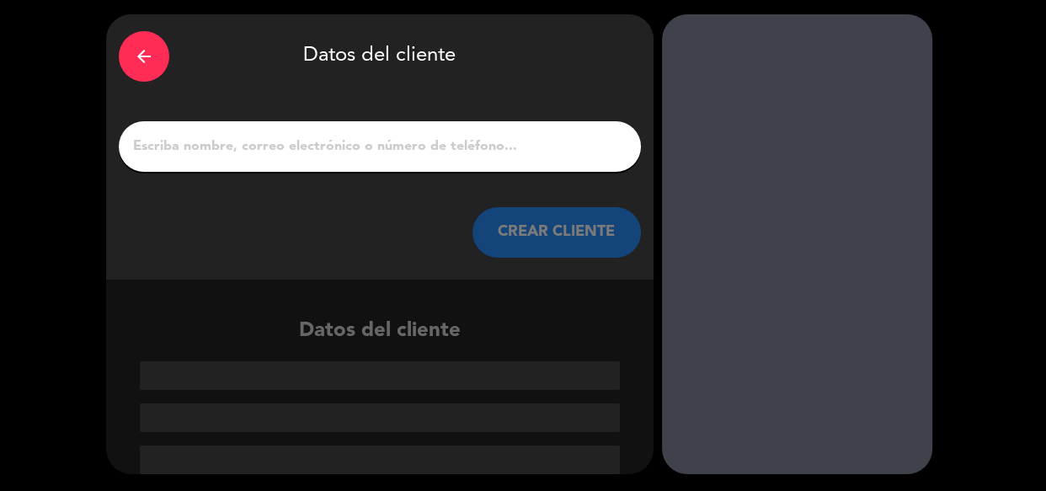
scroll to position [53, 0]
click at [400, 162] on div at bounding box center [380, 146] width 522 height 51
click at [379, 150] on input "1" at bounding box center [379, 147] width 497 height 24
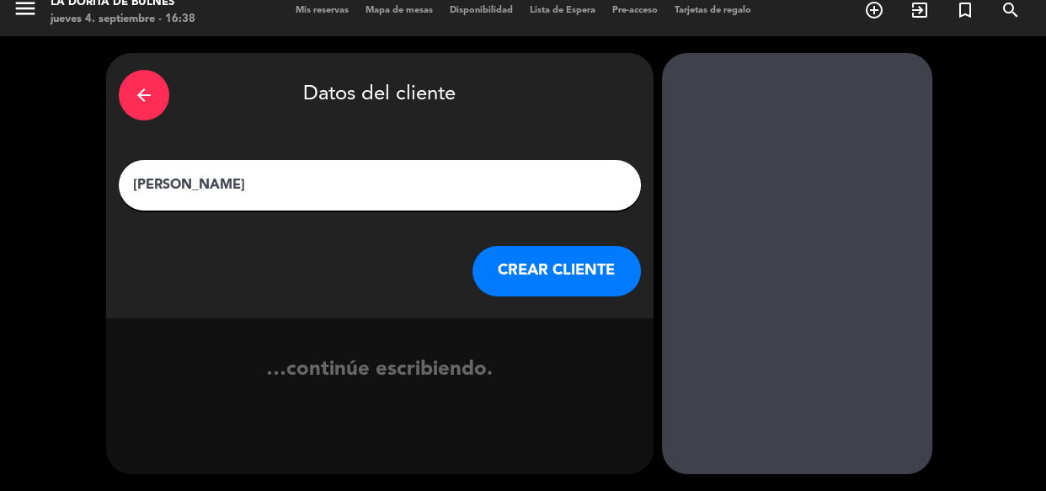
scroll to position [14, 0]
type input "[PERSON_NAME]"
click at [555, 276] on button "CREAR CLIENTE" at bounding box center [556, 271] width 168 height 51
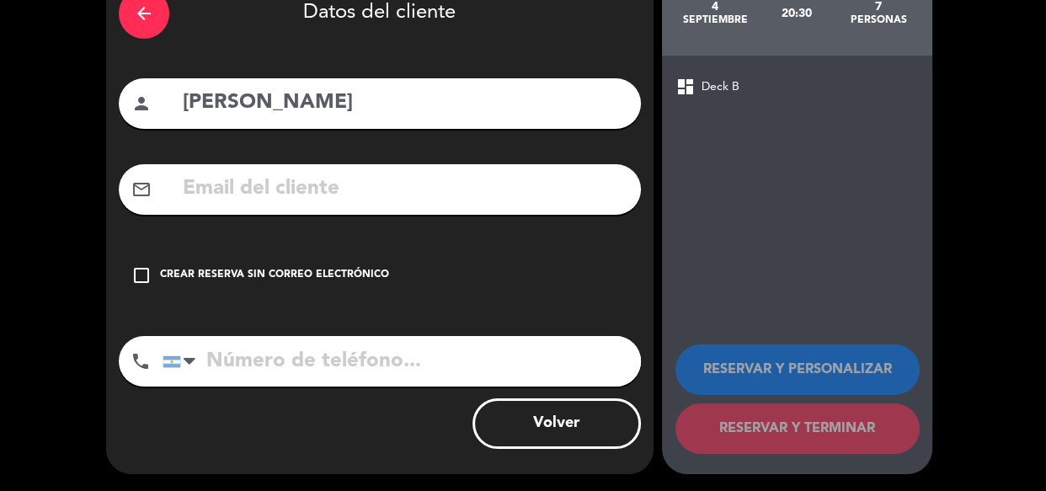
click at [297, 287] on div "check_box_outline_blank Crear reserva sin correo electrónico" at bounding box center [380, 275] width 522 height 51
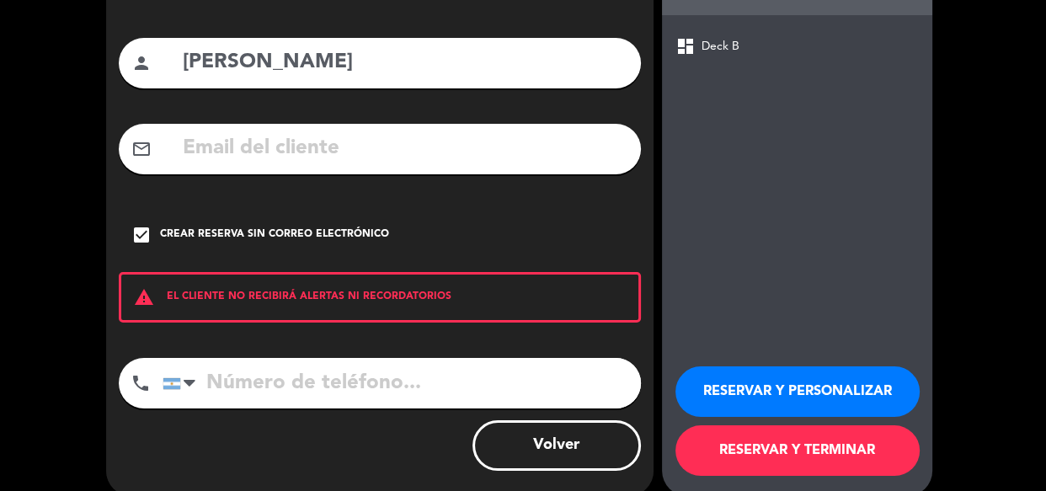
scroll to position [158, 0]
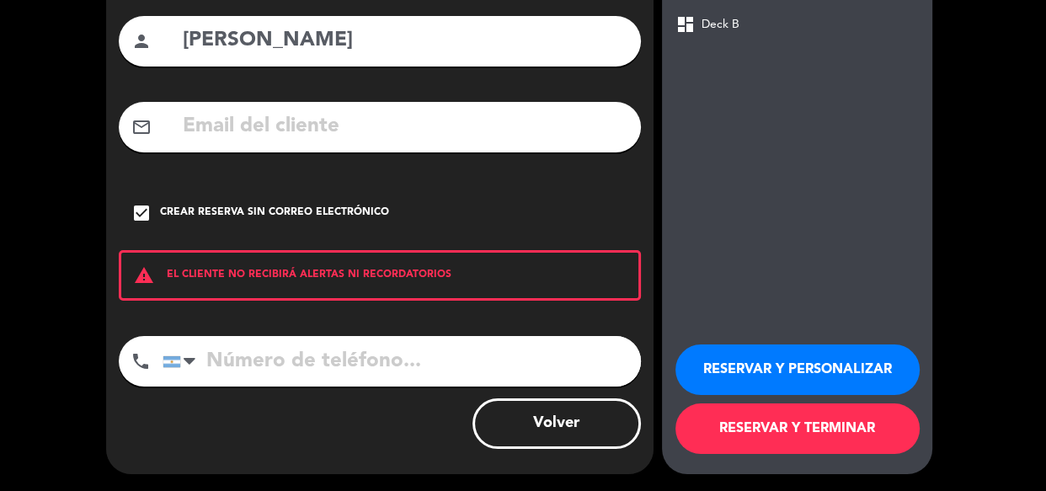
click at [746, 369] on button "RESERVAR Y PERSONALIZAR" at bounding box center [797, 369] width 244 height 51
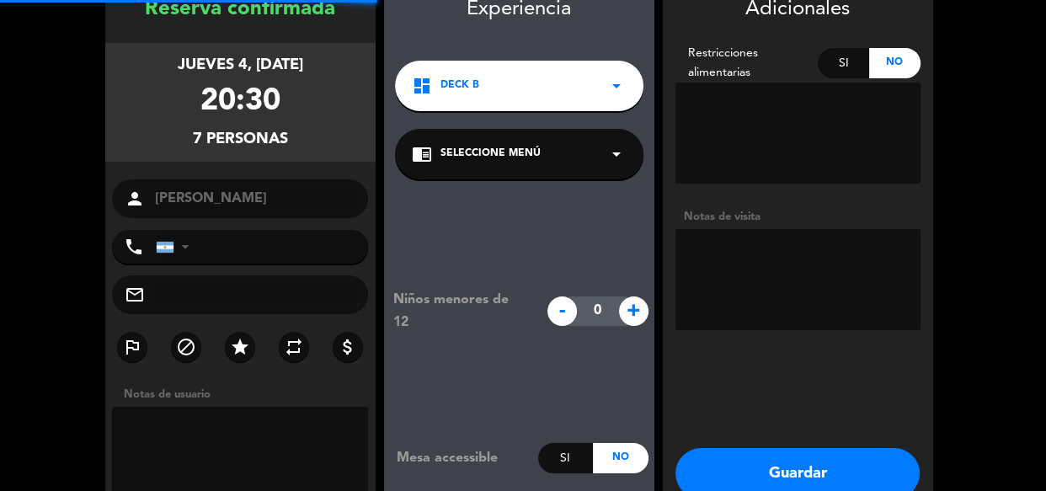
scroll to position [67, 0]
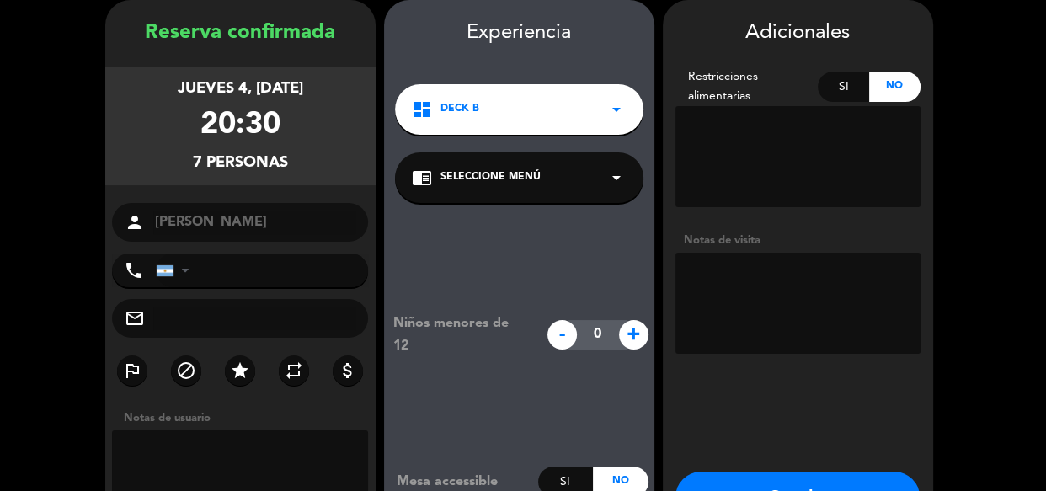
click at [758, 295] on textarea at bounding box center [797, 303] width 245 height 101
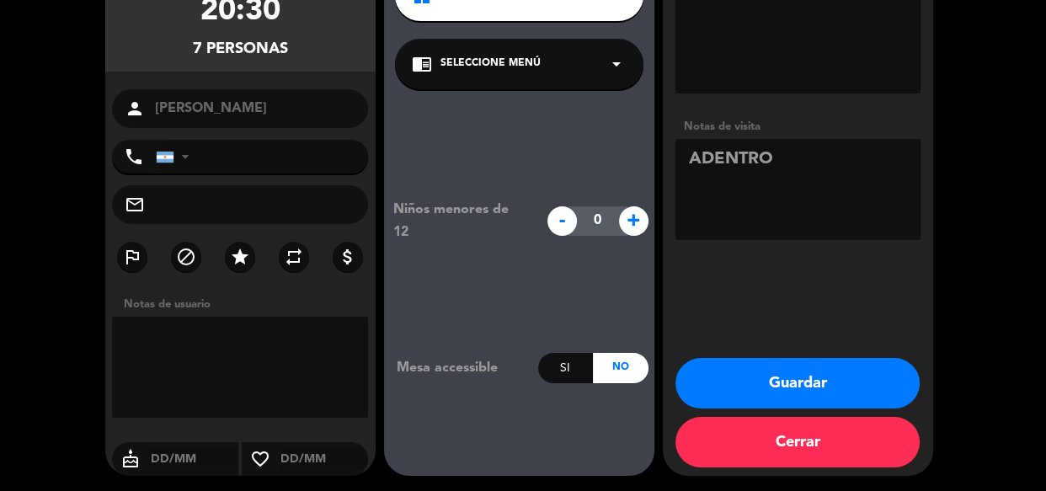
scroll to position [183, 0]
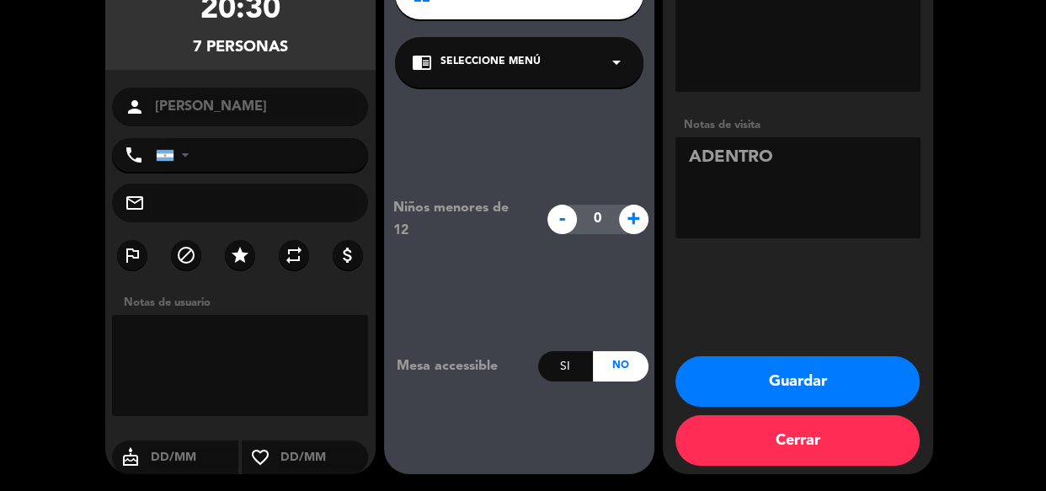
type textarea "ADENTRO"
click at [744, 392] on button "Guardar" at bounding box center [797, 381] width 244 height 51
